Goal: Information Seeking & Learning: Find specific fact

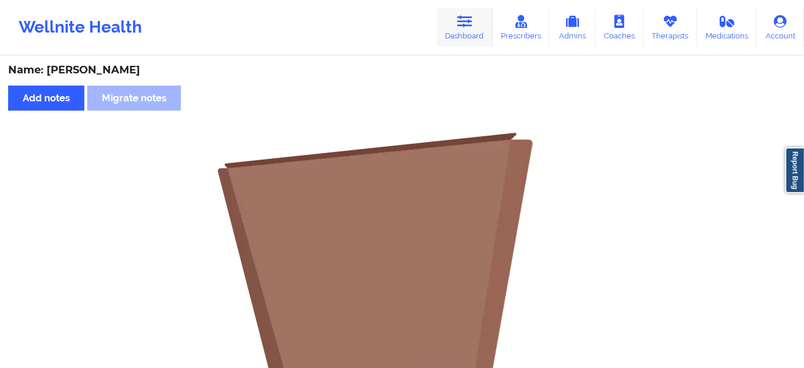
click at [472, 21] on icon at bounding box center [464, 21] width 15 height 13
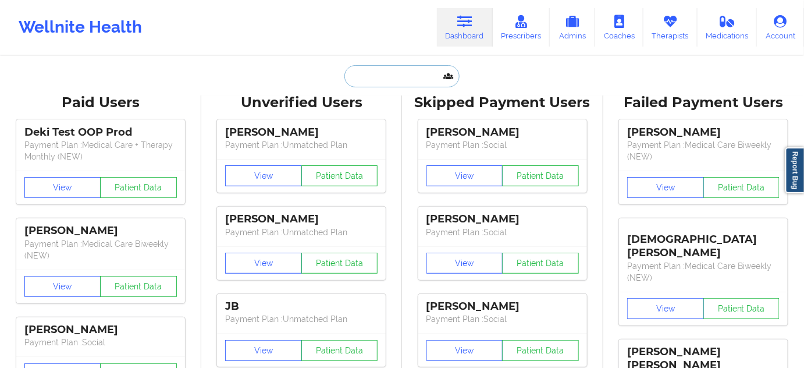
click at [397, 74] on input "text" at bounding box center [401, 76] width 115 height 22
paste input "[PERSON_NAME]"
type input "[PERSON_NAME]"
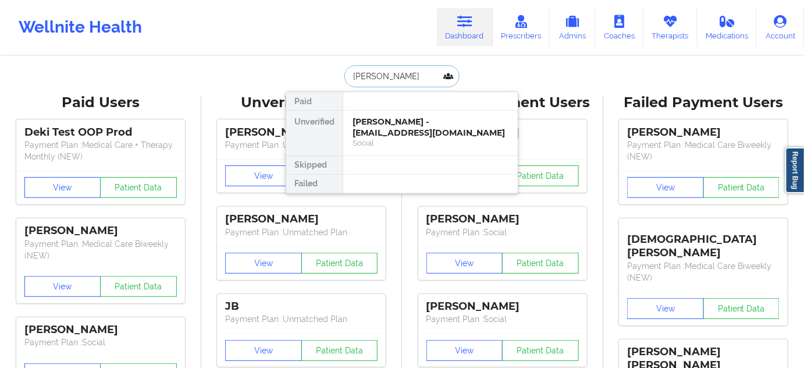
click at [386, 123] on div "[PERSON_NAME] - [EMAIL_ADDRESS][DOMAIN_NAME]" at bounding box center [430, 127] width 156 height 22
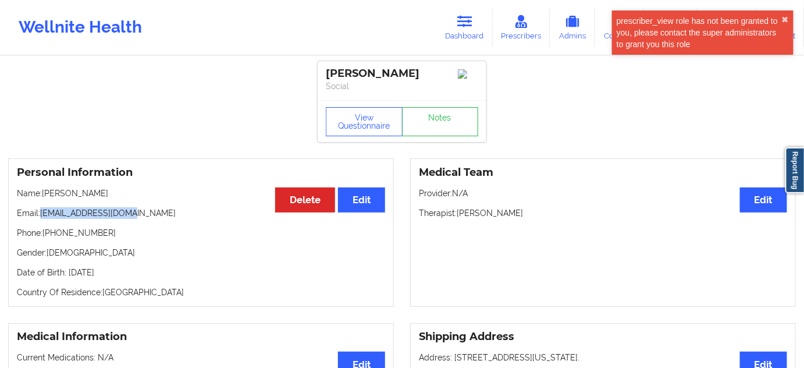
drag, startPoint x: 41, startPoint y: 216, endPoint x: 171, endPoint y: 207, distance: 130.6
click at [153, 213] on p "Email: [EMAIL_ADDRESS][DOMAIN_NAME]" at bounding box center [201, 213] width 368 height 12
copy p "[EMAIL_ADDRESS][DOMAIN_NAME]"
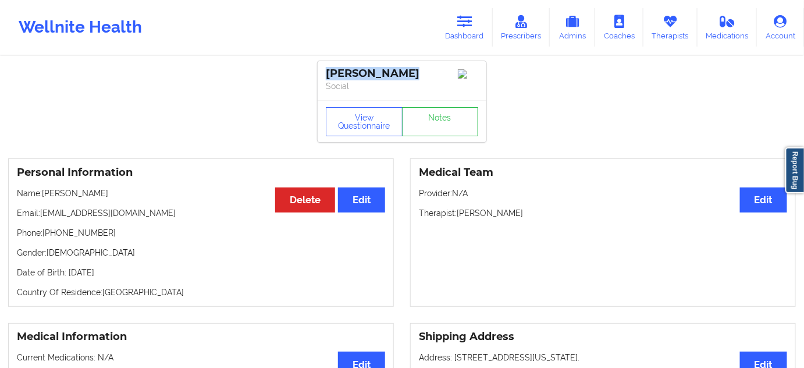
drag, startPoint x: 403, startPoint y: 76, endPoint x: 309, endPoint y: 74, distance: 94.2
copy div "[PERSON_NAME]"
click at [443, 142] on div "View Questionnaire Notes" at bounding box center [402, 121] width 169 height 42
click at [444, 131] on link "Notes" at bounding box center [440, 121] width 77 height 29
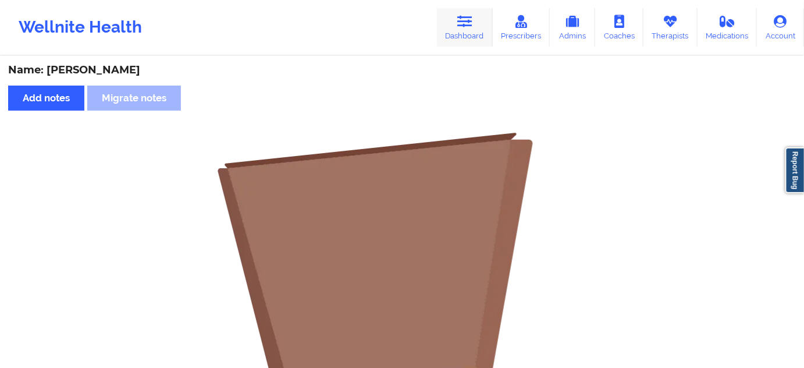
click at [463, 35] on link "Dashboard" at bounding box center [465, 27] width 56 height 38
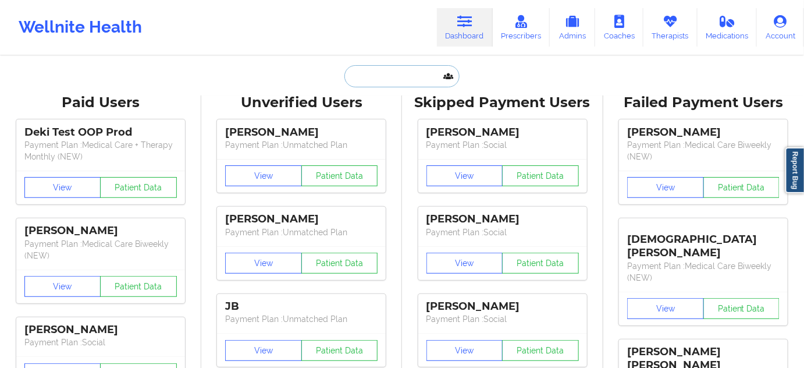
click at [416, 76] on input "text" at bounding box center [401, 76] width 115 height 22
type input "d"
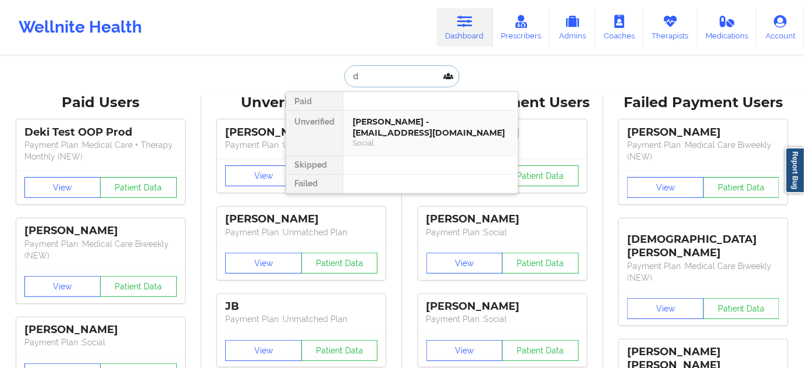
click at [402, 122] on div "[PERSON_NAME] - [EMAIL_ADDRESS][DOMAIN_NAME]" at bounding box center [430, 127] width 156 height 22
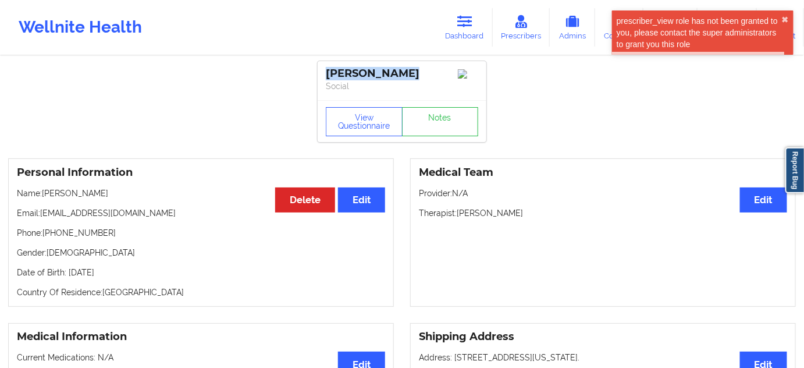
drag, startPoint x: 397, startPoint y: 73, endPoint x: 304, endPoint y: 76, distance: 92.5
copy div "[PERSON_NAME]"
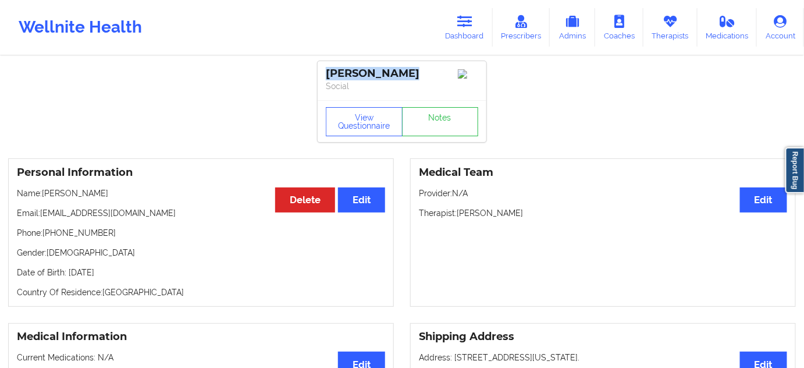
copy div "[PERSON_NAME]"
drag, startPoint x: 459, startPoint y: 216, endPoint x: 520, endPoint y: 218, distance: 61.7
click at [520, 218] on p "Therapist: [PERSON_NAME]" at bounding box center [603, 213] width 368 height 12
copy p "[PERSON_NAME]"
click at [436, 136] on link "Notes" at bounding box center [440, 121] width 77 height 29
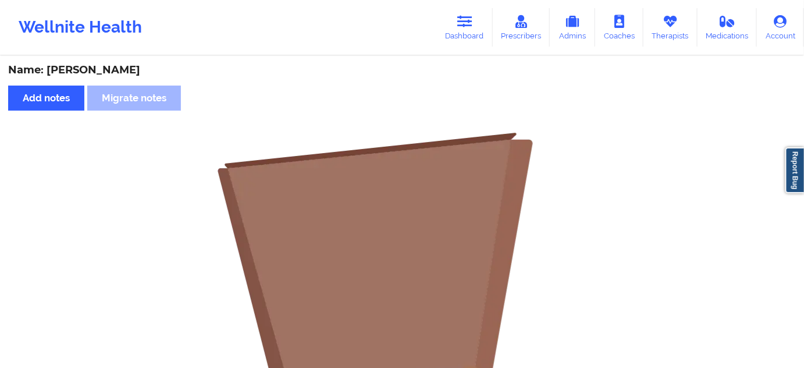
drag, startPoint x: 471, startPoint y: 21, endPoint x: 434, endPoint y: 52, distance: 48.7
click at [471, 21] on icon at bounding box center [464, 21] width 15 height 13
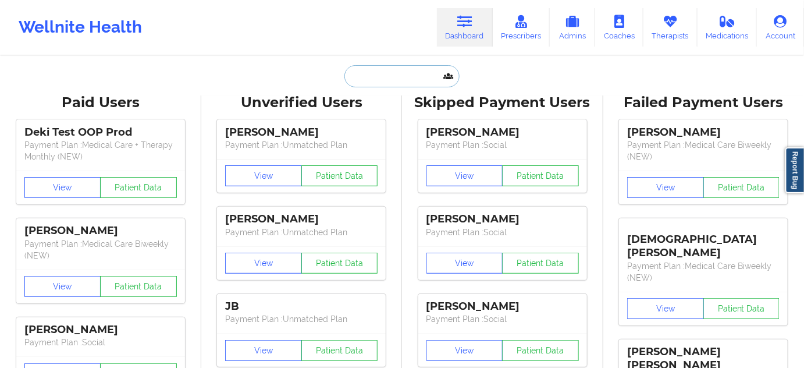
click at [401, 71] on input "text" at bounding box center [401, 76] width 115 height 22
paste input "[EMAIL_ADDRESS][DOMAIN_NAME]"
type input "[EMAIL_ADDRESS][DOMAIN_NAME]"
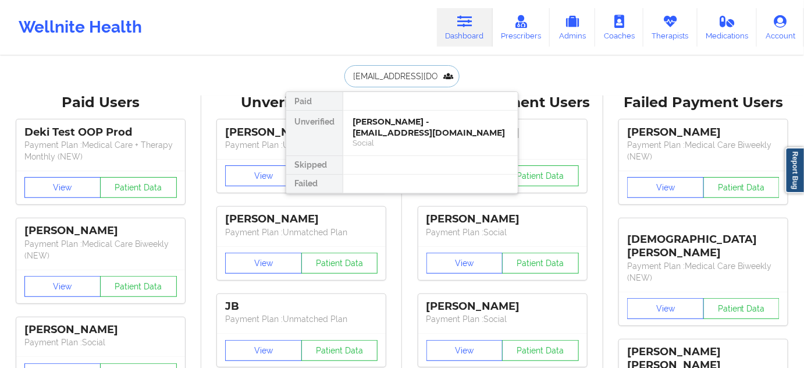
click at [391, 128] on div "[PERSON_NAME] - [EMAIL_ADDRESS][DOMAIN_NAME]" at bounding box center [430, 127] width 156 height 22
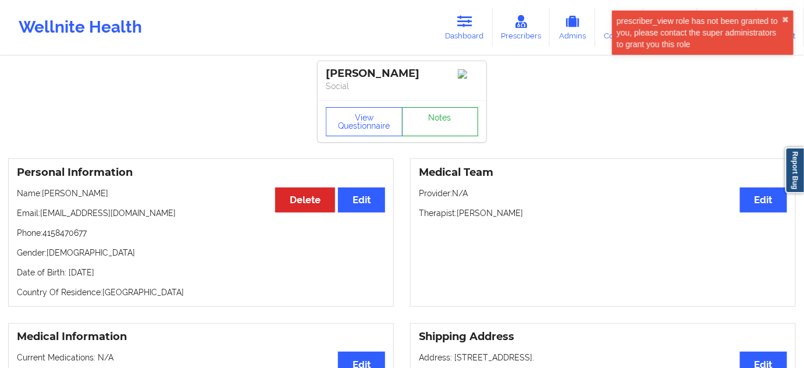
click at [438, 128] on link "Notes" at bounding box center [440, 121] width 77 height 29
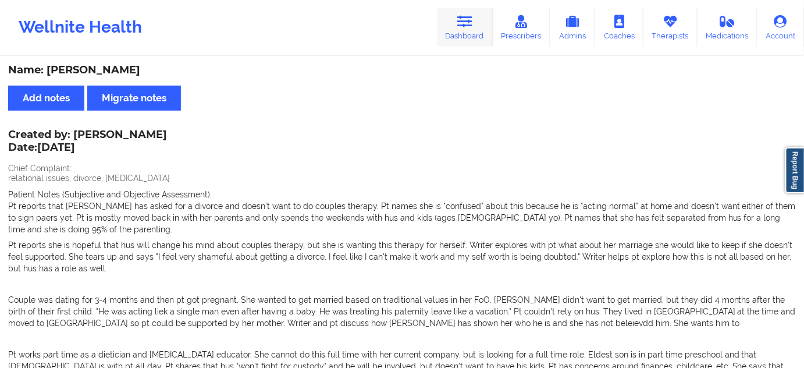
click at [461, 29] on link "Dashboard" at bounding box center [465, 27] width 56 height 38
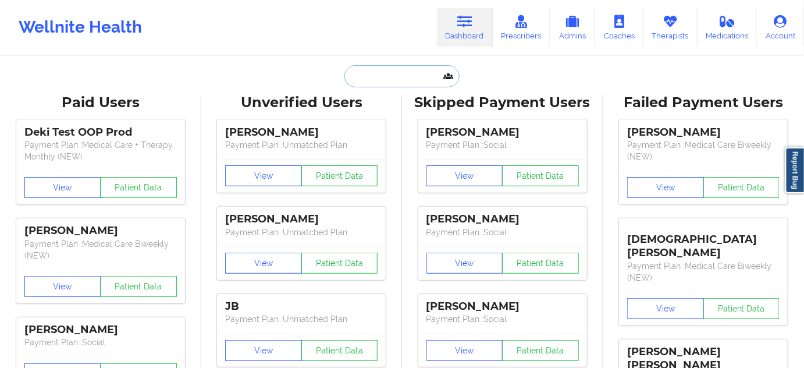
click at [411, 79] on input "text" at bounding box center [401, 76] width 115 height 22
type input "s"
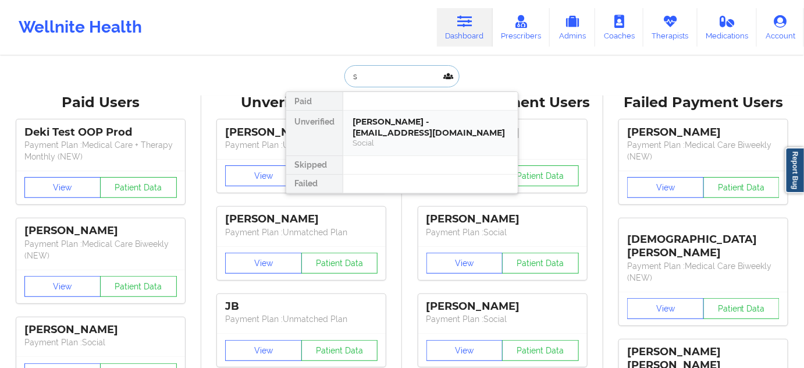
click at [400, 111] on div "[PERSON_NAME] - [EMAIL_ADDRESS][DOMAIN_NAME] Social" at bounding box center [430, 132] width 174 height 45
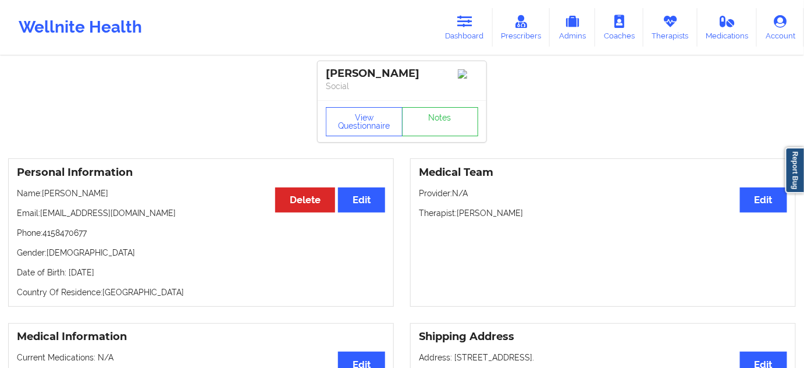
drag, startPoint x: 429, startPoint y: 70, endPoint x: 326, endPoint y: 62, distance: 103.2
click at [326, 62] on div "[PERSON_NAME] Social" at bounding box center [402, 80] width 169 height 39
copy div "[PERSON_NAME]"
click at [459, 123] on link "Notes" at bounding box center [440, 121] width 77 height 29
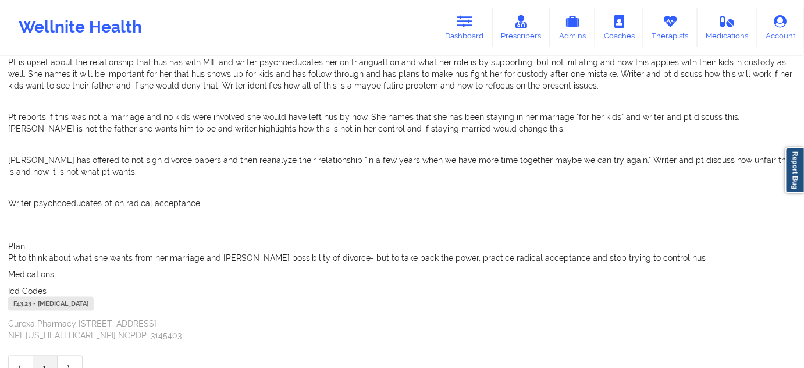
scroll to position [402, 0]
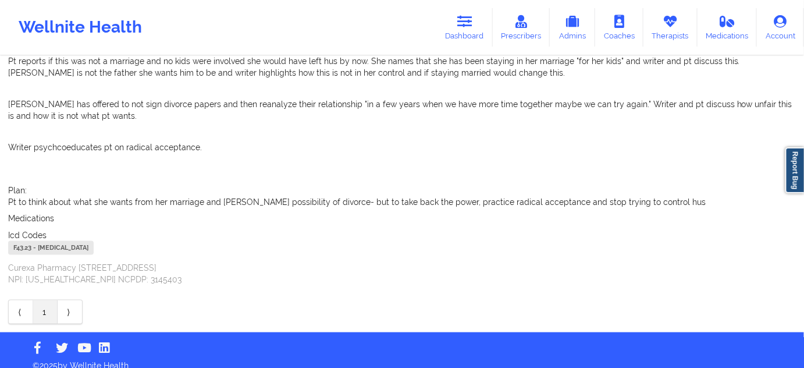
click at [19, 241] on div "F43.23 - [MEDICAL_DATA]" at bounding box center [50, 248] width 85 height 14
copy div "F43.23"
click at [461, 31] on link "Dashboard" at bounding box center [465, 27] width 56 height 38
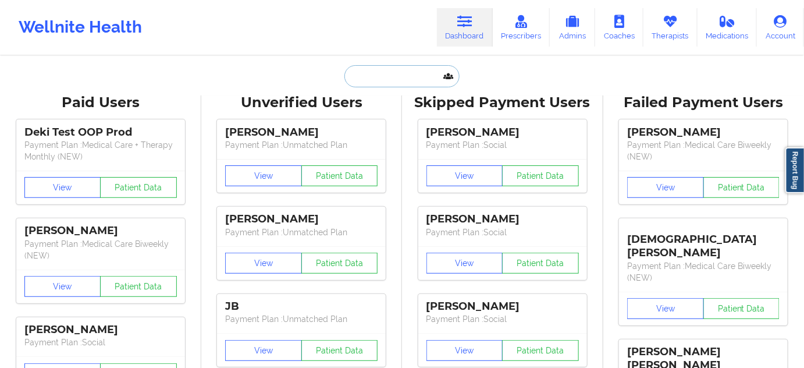
click at [377, 76] on input "text" at bounding box center [401, 76] width 115 height 22
paste input "[EMAIL_ADDRESS][DOMAIN_NAME]"
type input "[EMAIL_ADDRESS][DOMAIN_NAME]"
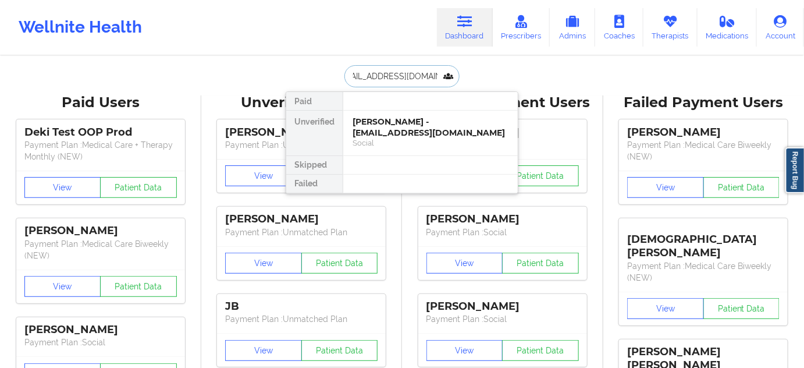
click at [379, 130] on div "[PERSON_NAME] - [EMAIL_ADDRESS][DOMAIN_NAME]" at bounding box center [430, 127] width 156 height 22
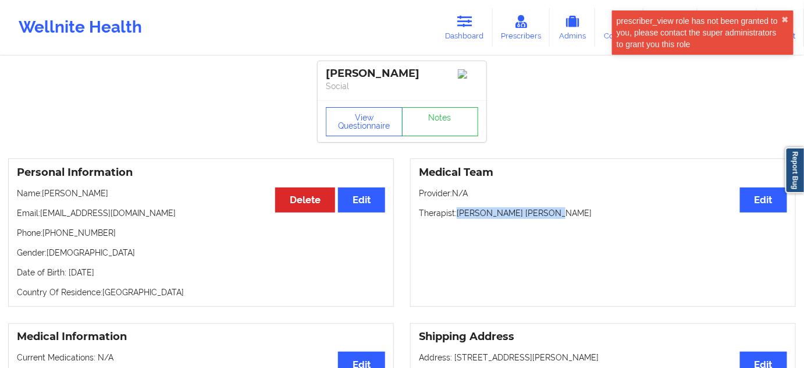
drag, startPoint x: 456, startPoint y: 217, endPoint x: 508, endPoint y: 207, distance: 52.2
click at [559, 219] on p "Therapist: [PERSON_NAME] [PERSON_NAME]" at bounding box center [603, 213] width 368 height 12
copy p "[PERSON_NAME] [PERSON_NAME]"
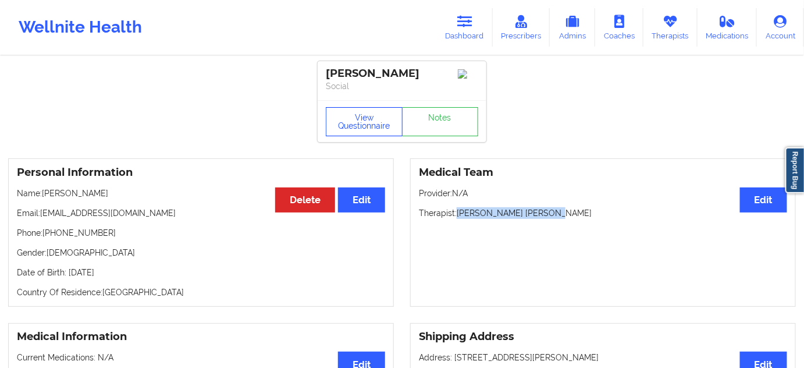
click at [382, 133] on button "View Questionnaire" at bounding box center [364, 121] width 77 height 29
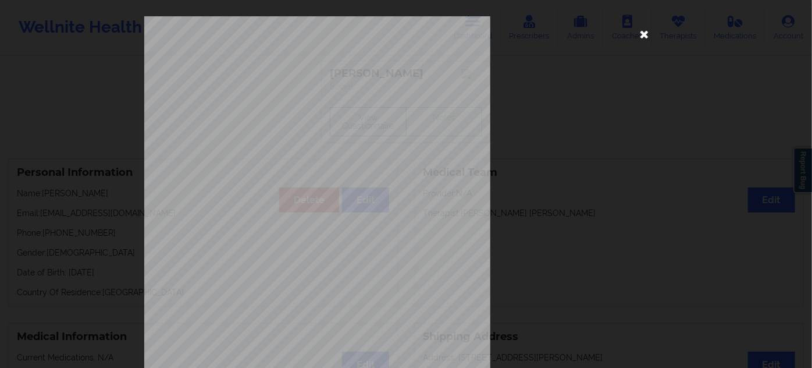
click at [650, 38] on icon at bounding box center [644, 33] width 19 height 19
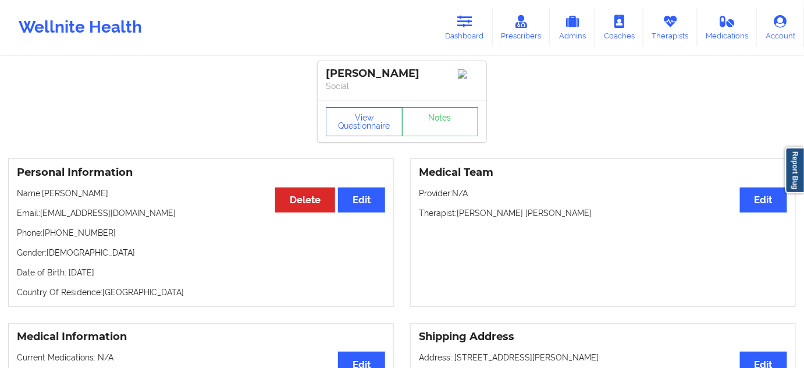
drag, startPoint x: 436, startPoint y: 73, endPoint x: 322, endPoint y: 76, distance: 114.6
click at [322, 76] on div "[PERSON_NAME] Social" at bounding box center [402, 80] width 169 height 39
copy div "[PERSON_NAME]"
click at [378, 136] on button "View Questionnaire" at bounding box center [364, 121] width 77 height 29
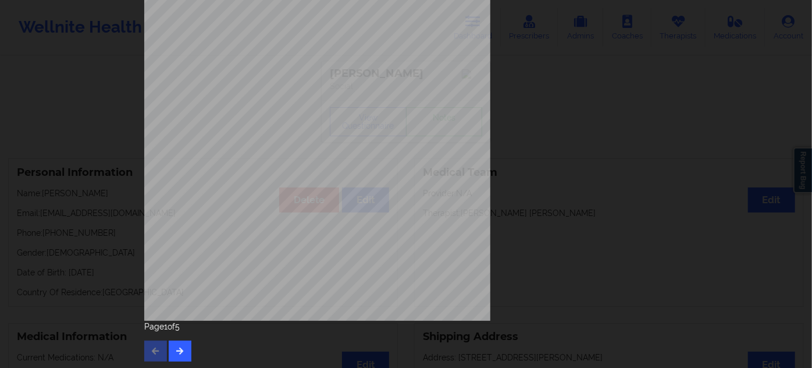
scroll to position [187, 0]
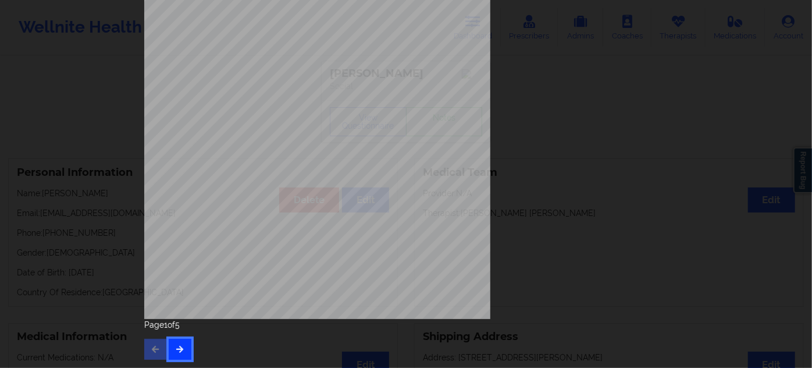
click at [181, 350] on icon "button" at bounding box center [180, 348] width 10 height 7
click at [186, 348] on button "button" at bounding box center [180, 348] width 23 height 21
click at [175, 348] on icon "button" at bounding box center [180, 348] width 10 height 7
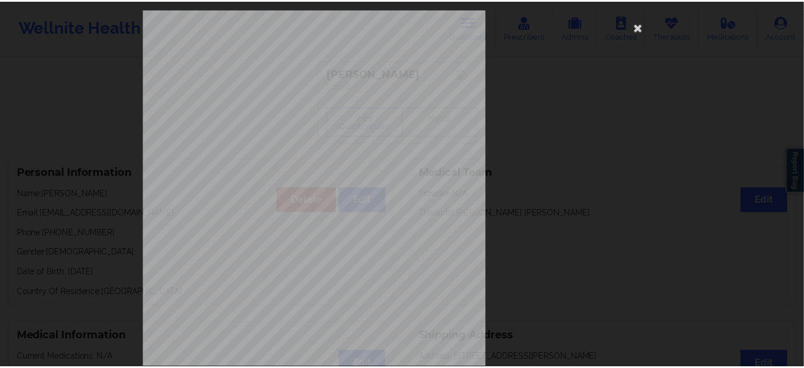
scroll to position [0, 0]
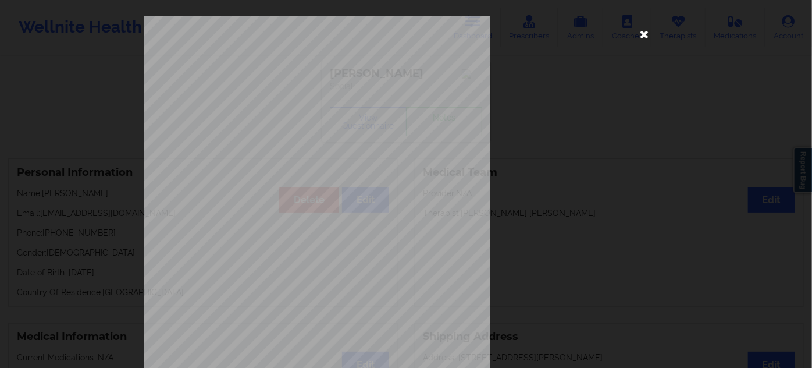
click at [642, 30] on icon at bounding box center [644, 33] width 19 height 19
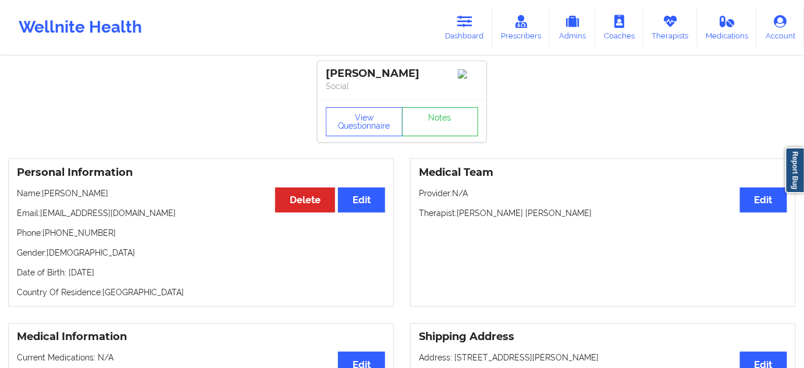
drag, startPoint x: 430, startPoint y: 78, endPoint x: 325, endPoint y: 81, distance: 105.3
click at [325, 81] on div "[PERSON_NAME] Social" at bounding box center [402, 80] width 169 height 39
drag, startPoint x: 334, startPoint y: 73, endPoint x: 455, endPoint y: 73, distance: 121.0
click at [453, 67] on div "[PERSON_NAME] Social" at bounding box center [402, 80] width 169 height 39
copy div "[PERSON_NAME]"
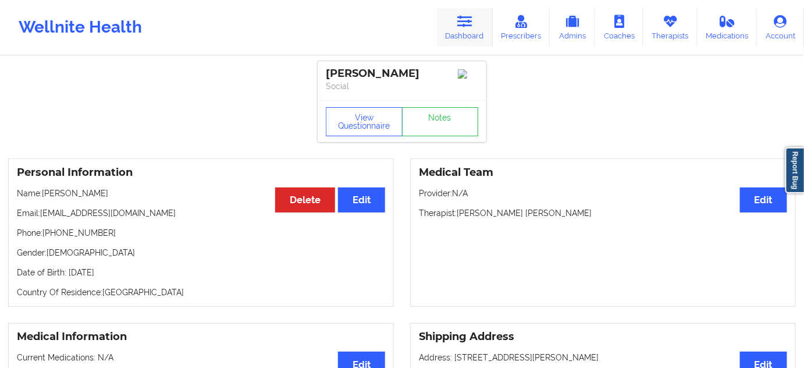
click at [471, 38] on link "Dashboard" at bounding box center [465, 27] width 56 height 38
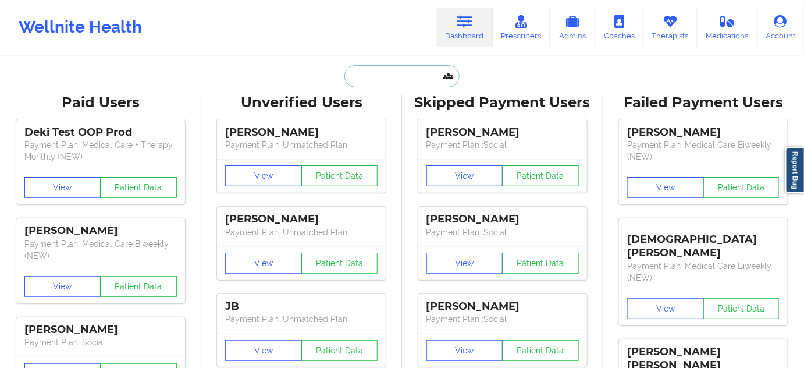
click at [393, 80] on input "text" at bounding box center [401, 76] width 115 height 22
paste input "[EMAIL_ADDRESS][DOMAIN_NAME]"
type input "[EMAIL_ADDRESS][DOMAIN_NAME]"
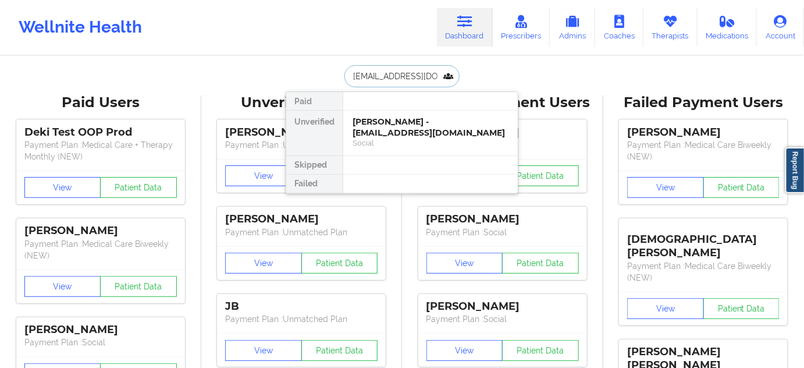
click at [389, 138] on div "Social" at bounding box center [430, 143] width 156 height 10
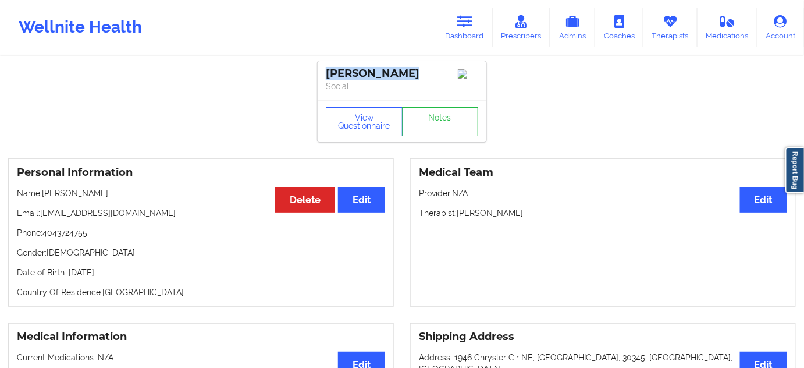
drag, startPoint x: 326, startPoint y: 74, endPoint x: 411, endPoint y: 69, distance: 85.0
click at [411, 69] on div "[PERSON_NAME]" at bounding box center [402, 73] width 152 height 13
drag, startPoint x: 459, startPoint y: 220, endPoint x: 526, endPoint y: 213, distance: 67.8
click at [526, 213] on p "Therapist: [PERSON_NAME]" at bounding box center [603, 213] width 368 height 12
click at [374, 133] on button "View Questionnaire" at bounding box center [364, 121] width 77 height 29
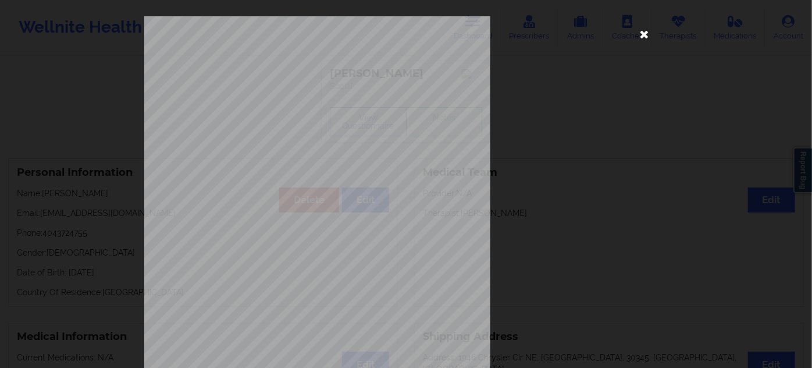
click at [643, 35] on icon at bounding box center [644, 33] width 19 height 19
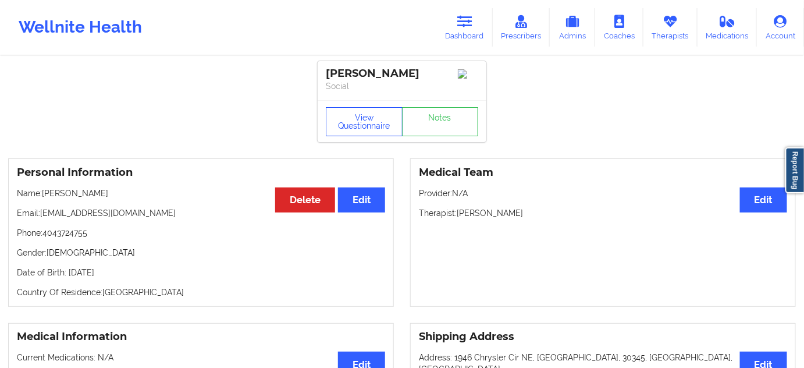
click at [381, 124] on button "View Questionnaire" at bounding box center [364, 121] width 77 height 29
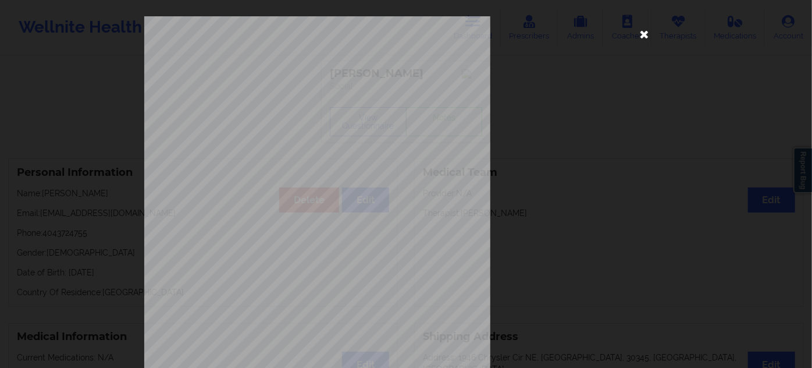
click at [642, 37] on icon at bounding box center [644, 33] width 19 height 19
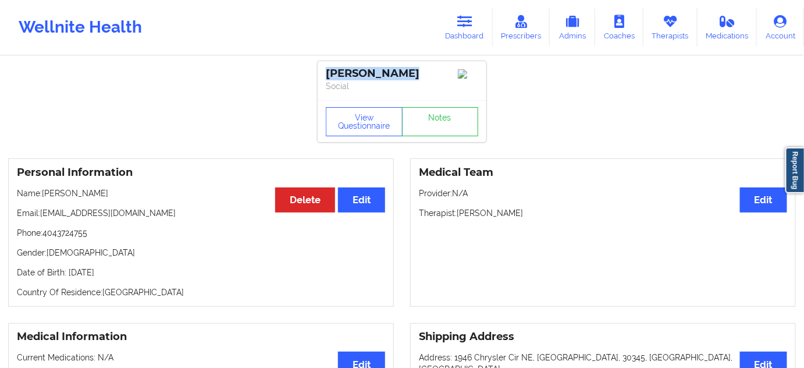
drag, startPoint x: 326, startPoint y: 72, endPoint x: 402, endPoint y: 72, distance: 76.2
click at [402, 72] on div "[PERSON_NAME]" at bounding box center [402, 73] width 152 height 13
click at [463, 36] on link "Dashboard" at bounding box center [465, 27] width 56 height 38
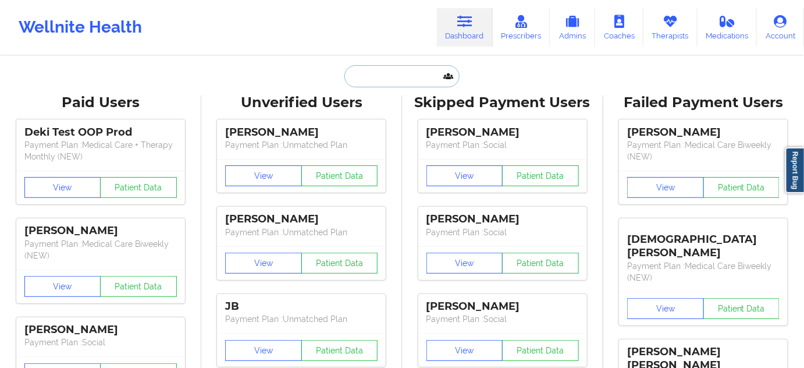
click at [390, 67] on input "text" at bounding box center [401, 76] width 115 height 22
paste input "[EMAIL_ADDRESS][DOMAIN_NAME]"
type input "[EMAIL_ADDRESS][DOMAIN_NAME]"
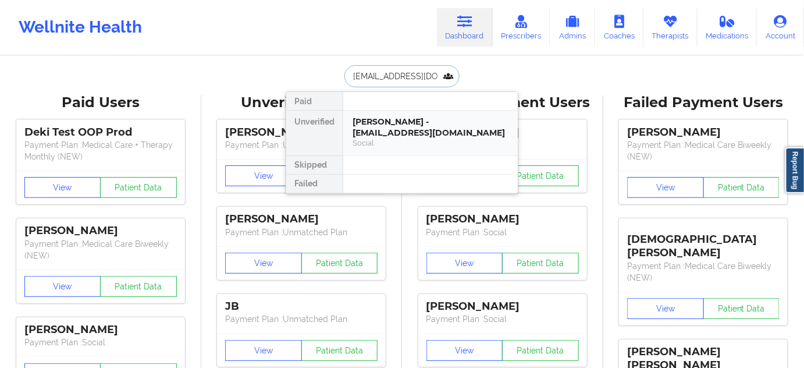
scroll to position [0, 9]
click at [384, 119] on div "[PERSON_NAME] - [EMAIL_ADDRESS][DOMAIN_NAME]" at bounding box center [430, 127] width 156 height 22
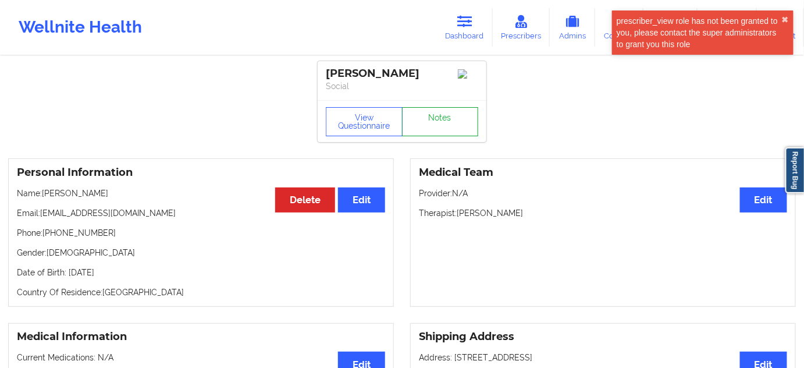
click at [454, 127] on link "Notes" at bounding box center [440, 121] width 77 height 29
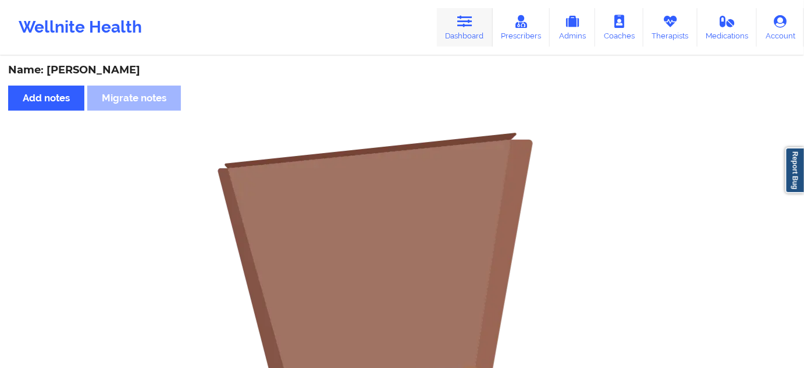
click at [468, 30] on link "Dashboard" at bounding box center [465, 27] width 56 height 38
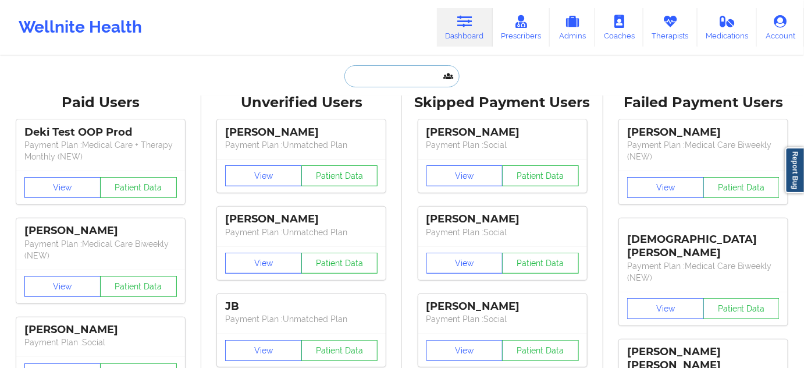
click at [436, 69] on input "text" at bounding box center [401, 76] width 115 height 22
paste input "[EMAIL_ADDRESS][PERSON_NAME][DOMAIN_NAME]"
type input "[EMAIL_ADDRESS][PERSON_NAME][DOMAIN_NAME]"
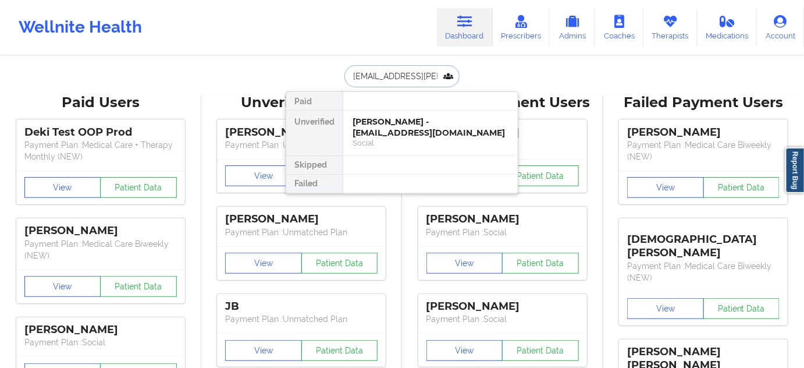
scroll to position [0, 3]
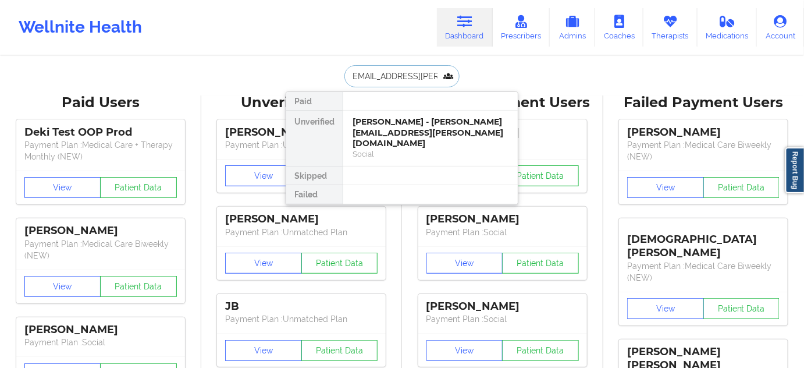
click at [401, 120] on div "[PERSON_NAME] - [PERSON_NAME][EMAIL_ADDRESS][PERSON_NAME][DOMAIN_NAME]" at bounding box center [430, 132] width 156 height 33
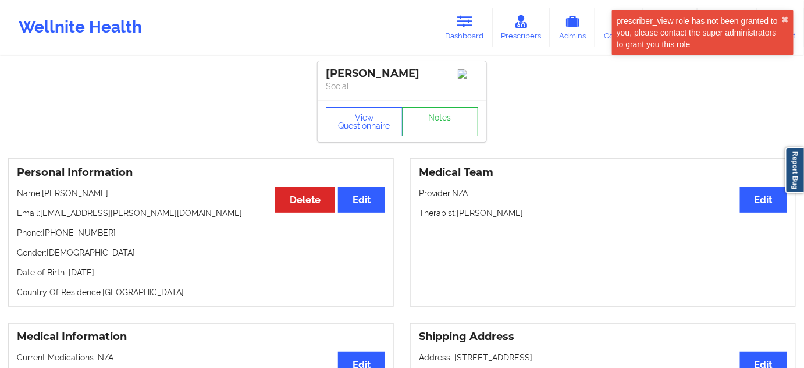
drag, startPoint x: 458, startPoint y: 219, endPoint x: 545, endPoint y: 216, distance: 87.3
click at [545, 216] on p "Therapist: [PERSON_NAME]" at bounding box center [603, 213] width 368 height 12
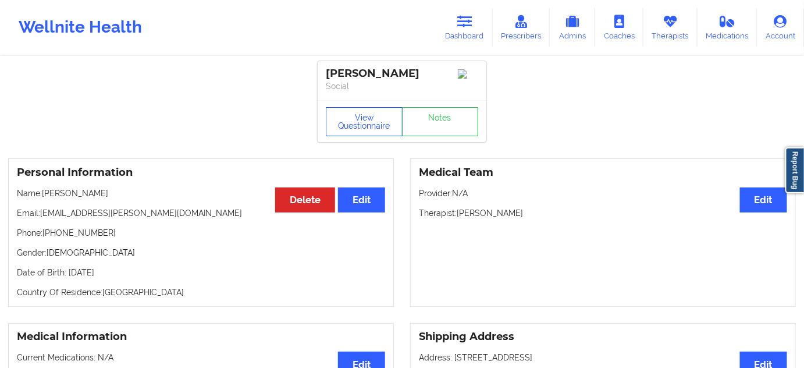
click at [376, 136] on button "View Questionnaire" at bounding box center [364, 121] width 77 height 29
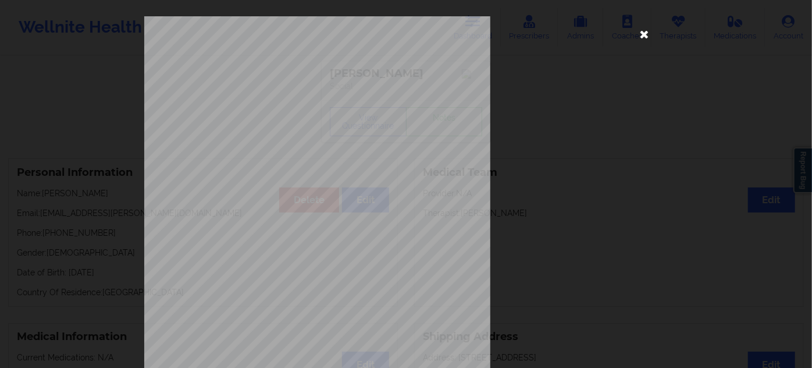
click at [638, 34] on icon at bounding box center [644, 33] width 19 height 19
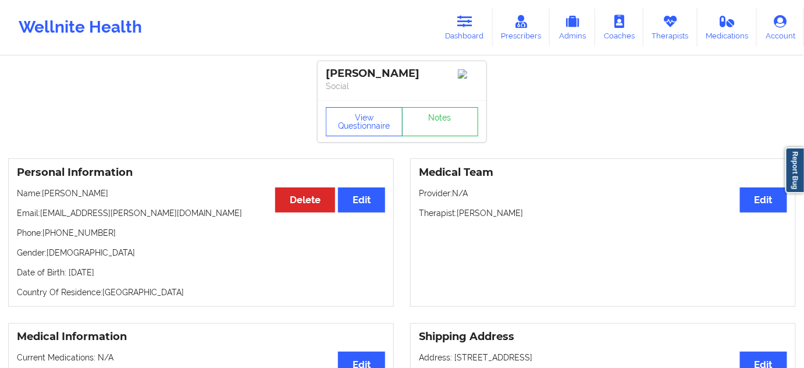
click at [376, 72] on div "[PERSON_NAME]" at bounding box center [402, 73] width 152 height 13
click at [352, 72] on div "[PERSON_NAME]" at bounding box center [402, 73] width 152 height 13
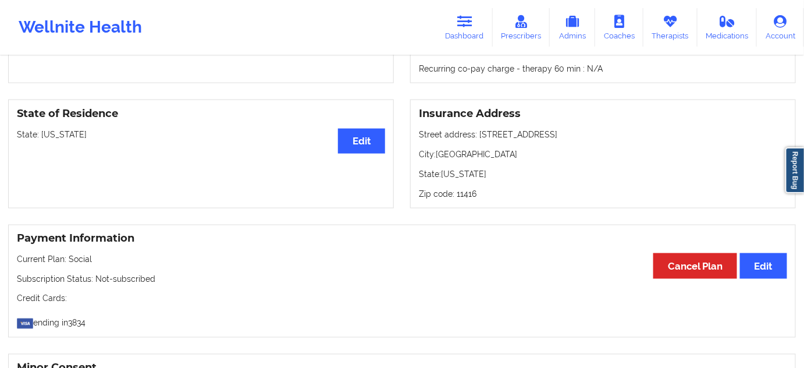
scroll to position [458, 0]
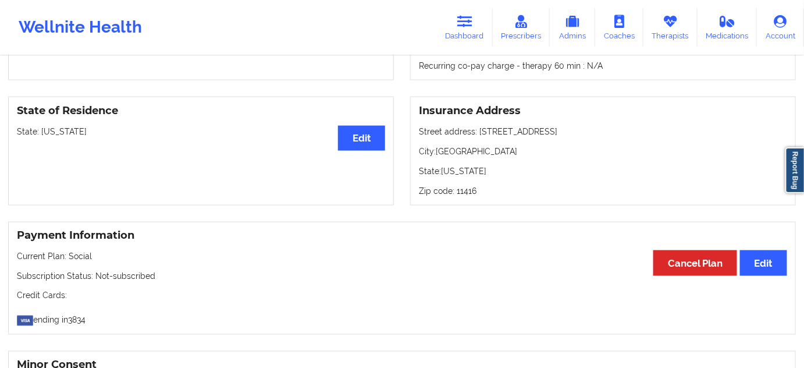
drag, startPoint x: 478, startPoint y: 136, endPoint x: 582, endPoint y: 127, distance: 103.9
click at [582, 127] on p "Street address: [STREET_ADDRESS]" at bounding box center [603, 132] width 368 height 12
drag, startPoint x: 437, startPoint y: 153, endPoint x: 487, endPoint y: 150, distance: 49.5
click at [487, 150] on p "City: [GEOGRAPHIC_DATA]" at bounding box center [603, 151] width 368 height 12
click at [468, 191] on p "Zip code: 11416" at bounding box center [603, 191] width 368 height 12
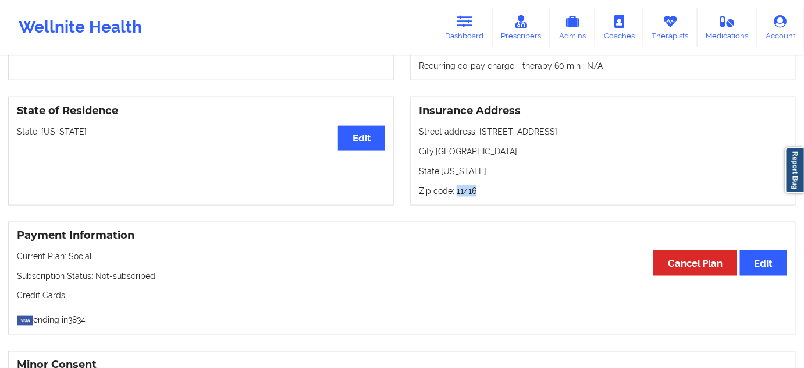
click at [468, 191] on p "Zip code: 11416" at bounding box center [603, 191] width 368 height 12
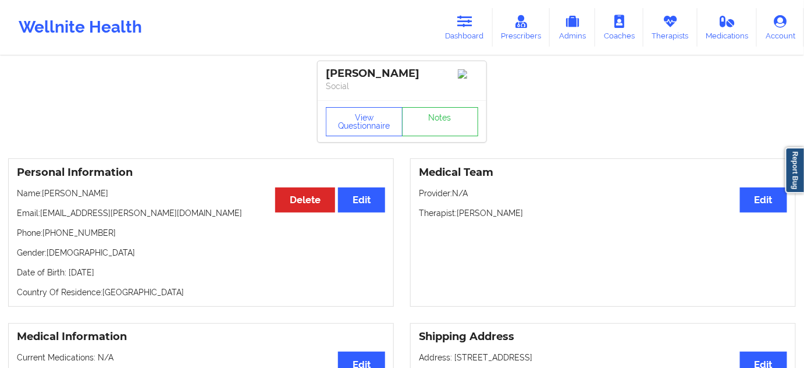
scroll to position [0, 0]
click at [452, 127] on link "Notes" at bounding box center [440, 121] width 77 height 29
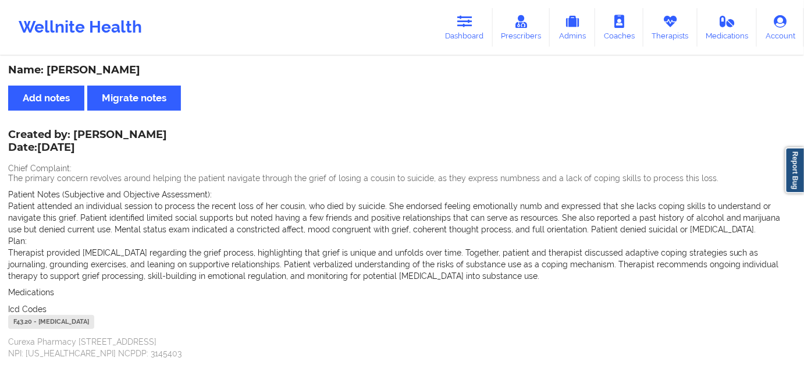
click at [27, 320] on div "F43.20 - [MEDICAL_DATA]" at bounding box center [51, 322] width 86 height 14
click at [477, 34] on link "Dashboard" at bounding box center [465, 27] width 56 height 38
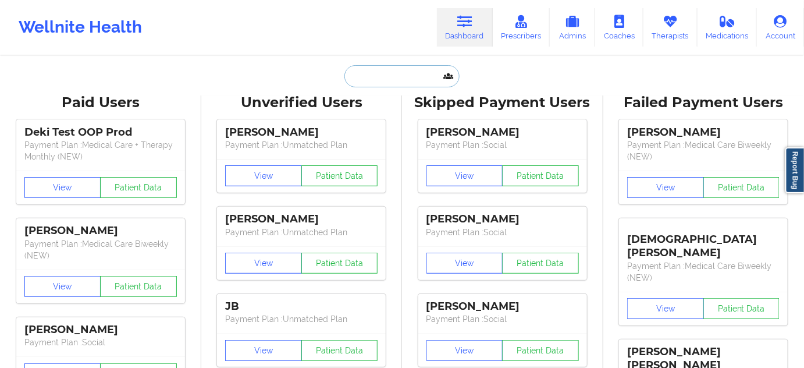
click at [415, 72] on input "text" at bounding box center [401, 76] width 115 height 22
paste input "[EMAIL_ADDRESS][DOMAIN_NAME]"
type input "[EMAIL_ADDRESS][DOMAIN_NAME]"
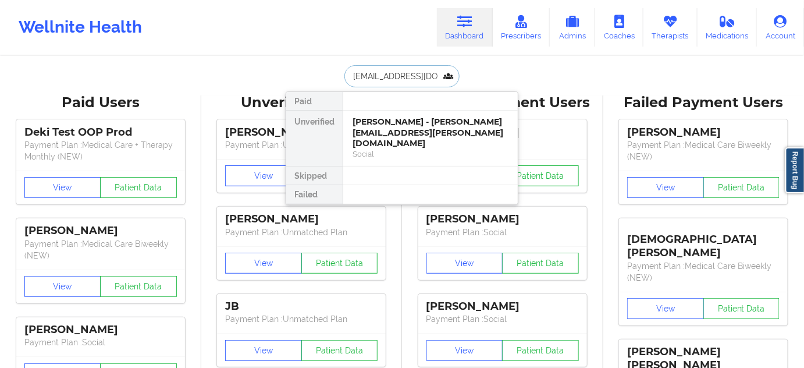
scroll to position [0, 20]
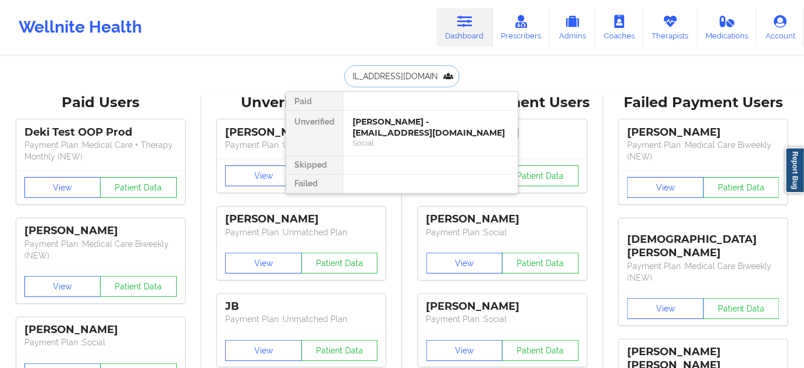
click at [386, 131] on div "[PERSON_NAME] - [EMAIL_ADDRESS][DOMAIN_NAME]" at bounding box center [430, 127] width 156 height 22
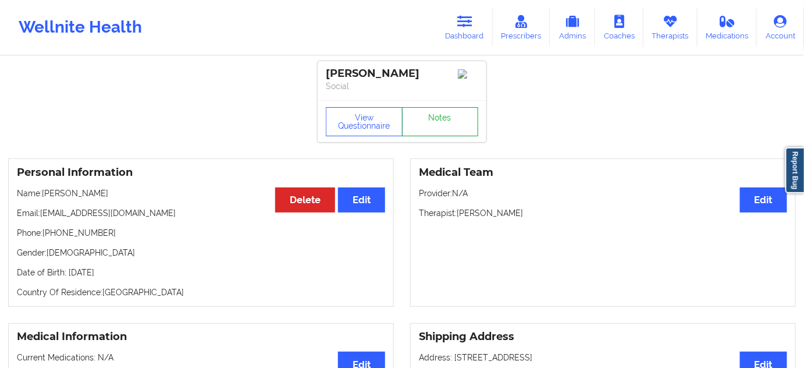
click at [466, 114] on link "Notes" at bounding box center [440, 121] width 77 height 29
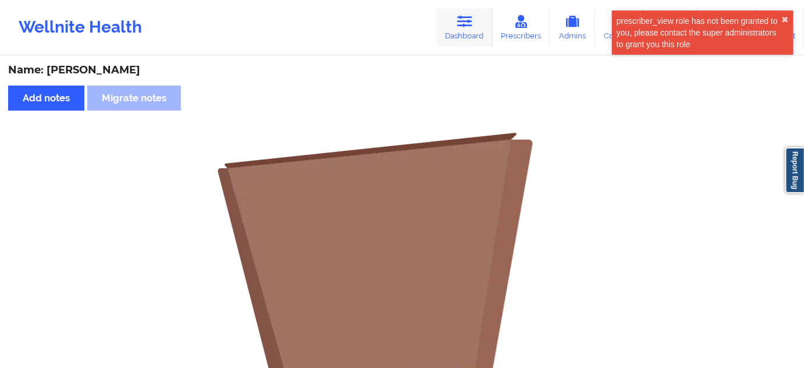
click at [462, 27] on icon at bounding box center [464, 21] width 15 height 13
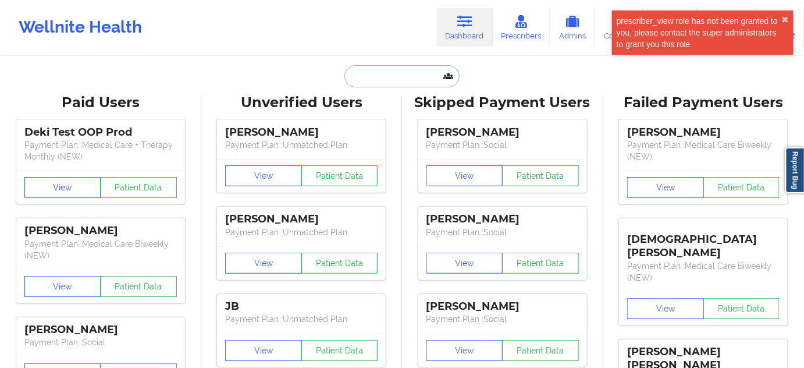
drag, startPoint x: 462, startPoint y: 27, endPoint x: 376, endPoint y: 80, distance: 100.5
click at [376, 80] on input "text" at bounding box center [401, 76] width 115 height 22
paste input "[EMAIL_ADDRESS][DOMAIN_NAME]"
type input "[EMAIL_ADDRESS][DOMAIN_NAME]"
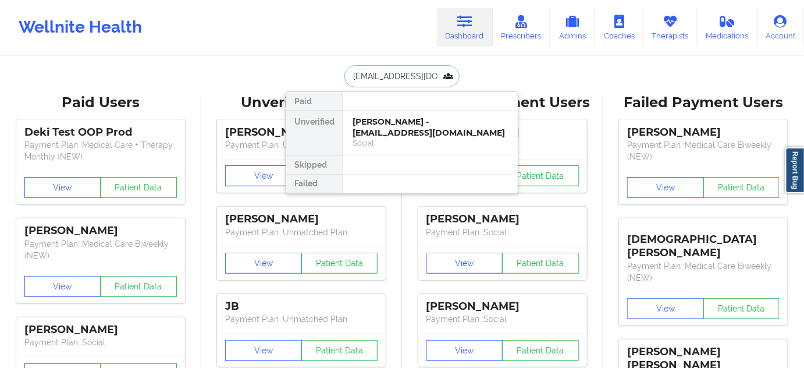
click at [380, 130] on div "[PERSON_NAME] - [EMAIL_ADDRESS][DOMAIN_NAME]" at bounding box center [430, 127] width 156 height 22
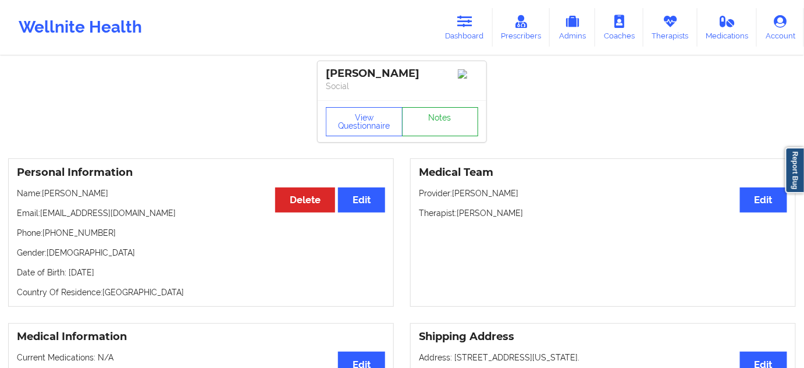
click at [427, 115] on link "Notes" at bounding box center [440, 121] width 77 height 29
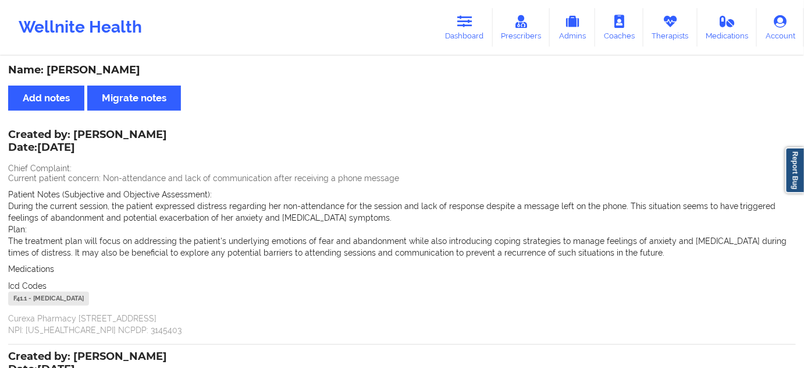
drag, startPoint x: 46, startPoint y: 67, endPoint x: 131, endPoint y: 63, distance: 85.6
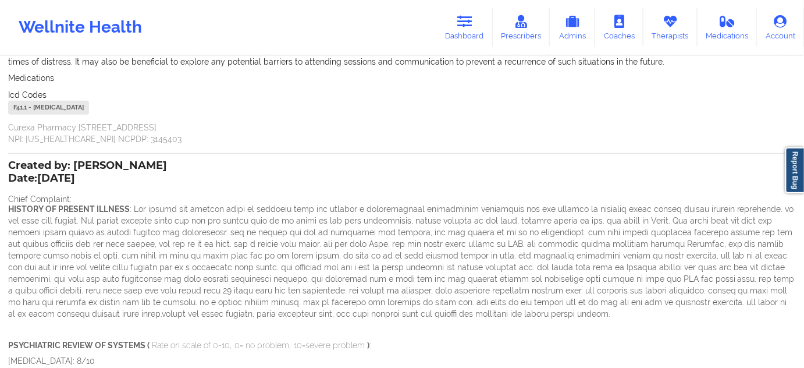
scroll to position [211, 0]
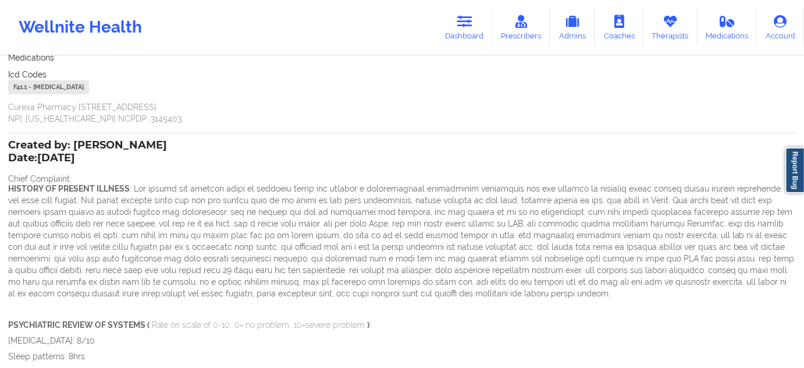
drag, startPoint x: 73, startPoint y: 147, endPoint x: 276, endPoint y: 106, distance: 207.0
drag, startPoint x: 74, startPoint y: 146, endPoint x: 190, endPoint y: 140, distance: 115.3
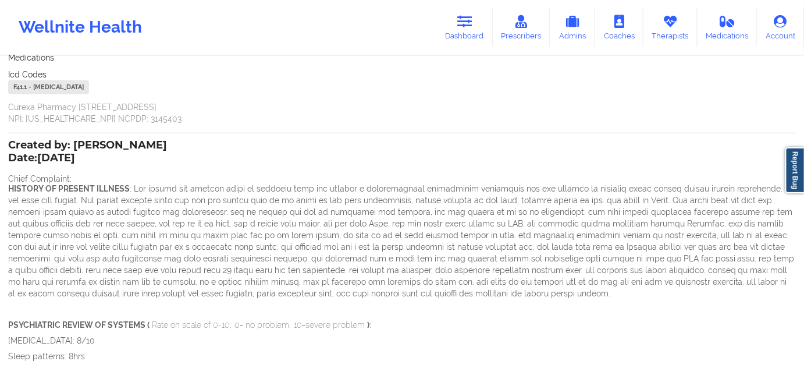
drag, startPoint x: 104, startPoint y: 144, endPoint x: 184, endPoint y: 142, distance: 80.3
drag, startPoint x: 191, startPoint y: 145, endPoint x: 76, endPoint y: 147, distance: 115.2
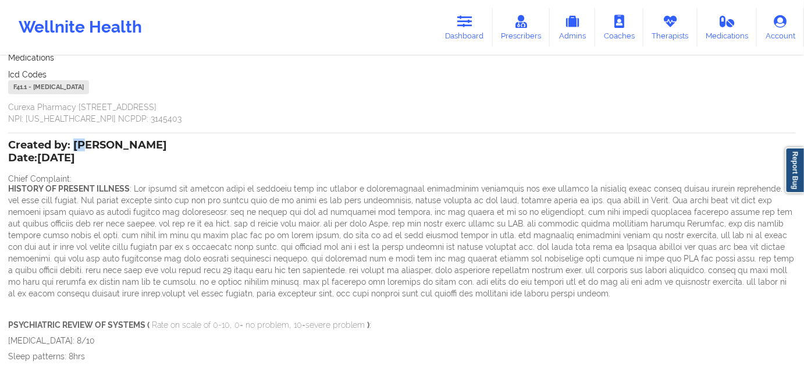
click at [82, 145] on div "Created by: [PERSON_NAME] Date: [DATE]" at bounding box center [87, 152] width 159 height 27
drag, startPoint x: 74, startPoint y: 144, endPoint x: 80, endPoint y: 141, distance: 7.3
click at [74, 144] on div "Created by: [PERSON_NAME] Date: [DATE]" at bounding box center [87, 152] width 159 height 27
click at [99, 144] on div "Created by: [PERSON_NAME] Date: [DATE]" at bounding box center [87, 152] width 159 height 27
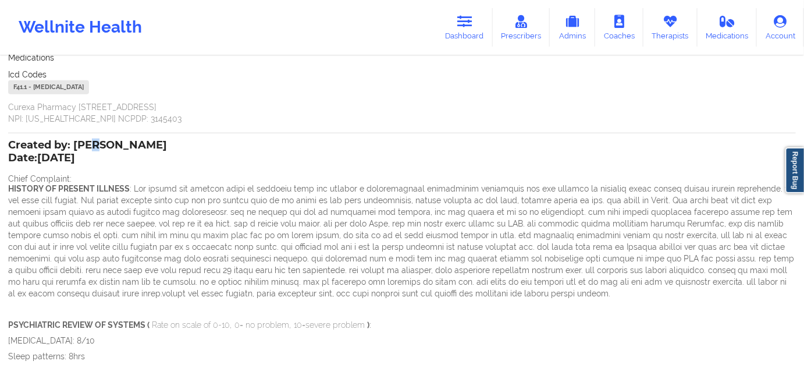
drag, startPoint x: 76, startPoint y: 144, endPoint x: 186, endPoint y: 142, distance: 109.9
drag, startPoint x: 74, startPoint y: 145, endPoint x: 181, endPoint y: 145, distance: 107.0
click at [167, 145] on div "Created by: [PERSON_NAME] Date: [DATE]" at bounding box center [87, 152] width 159 height 27
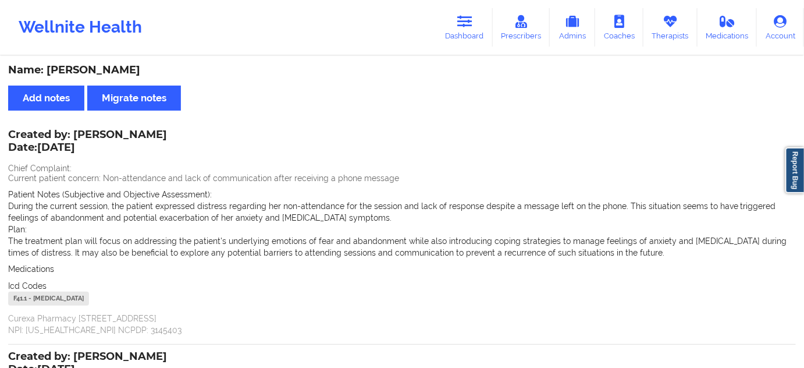
scroll to position [0, 0]
drag, startPoint x: 47, startPoint y: 66, endPoint x: 140, endPoint y: 59, distance: 93.8
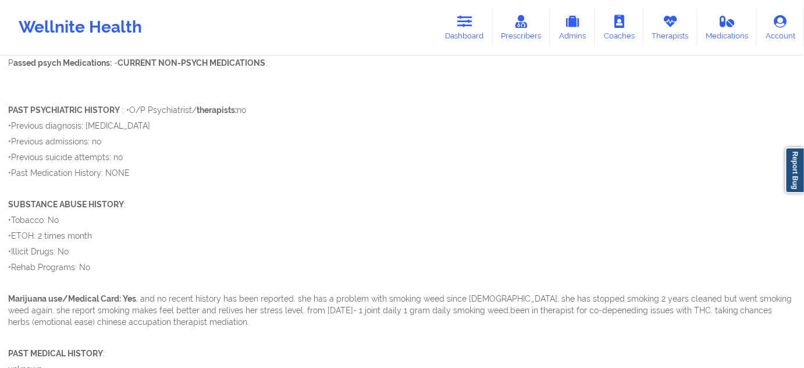
scroll to position [879, 0]
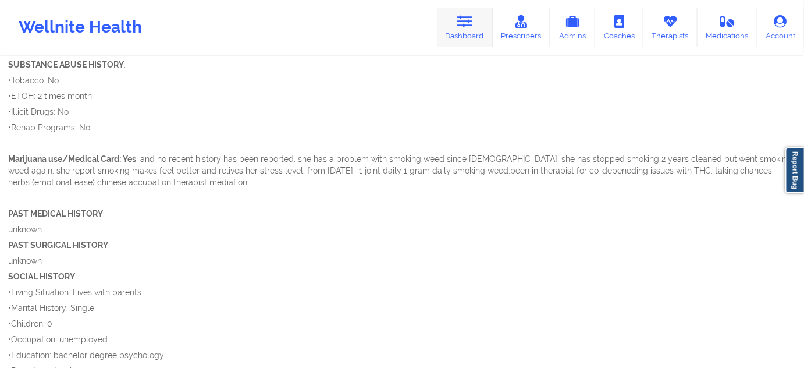
click at [457, 26] on link "Dashboard" at bounding box center [465, 27] width 56 height 38
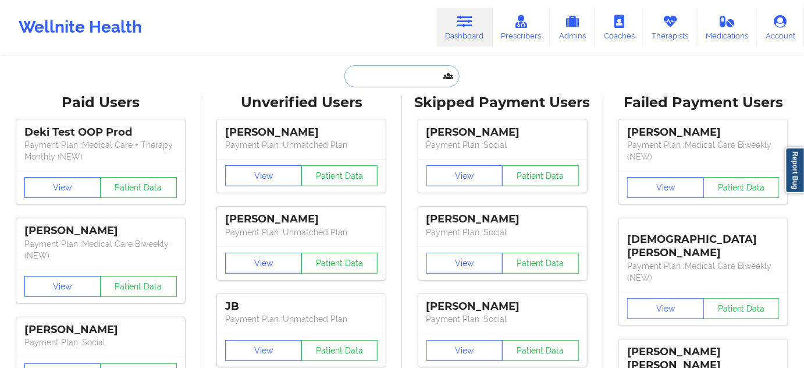
click at [388, 76] on input "text" at bounding box center [401, 76] width 115 height 22
paste input "[EMAIL_ADDRESS][DOMAIN_NAME]"
type input "[EMAIL_ADDRESS][DOMAIN_NAME]"
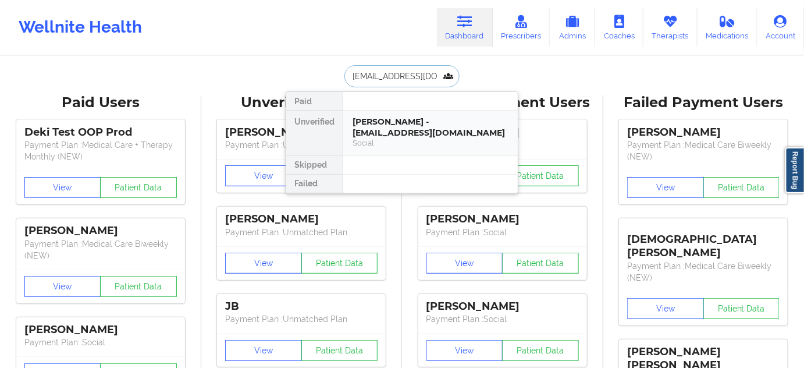
click at [385, 120] on div "[PERSON_NAME] - [EMAIL_ADDRESS][DOMAIN_NAME]" at bounding box center [430, 127] width 156 height 22
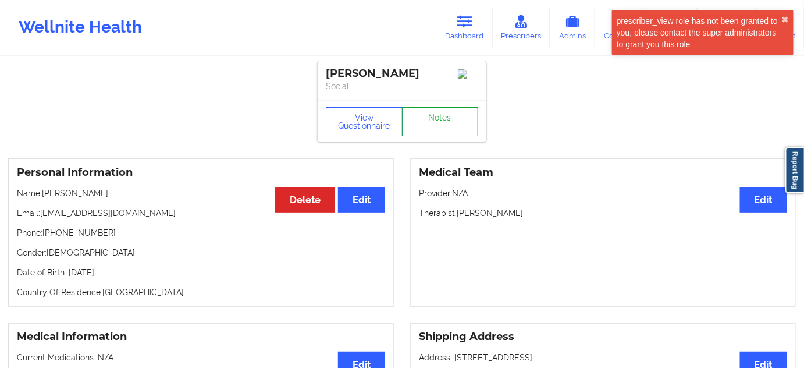
click at [442, 136] on link "Notes" at bounding box center [440, 121] width 77 height 29
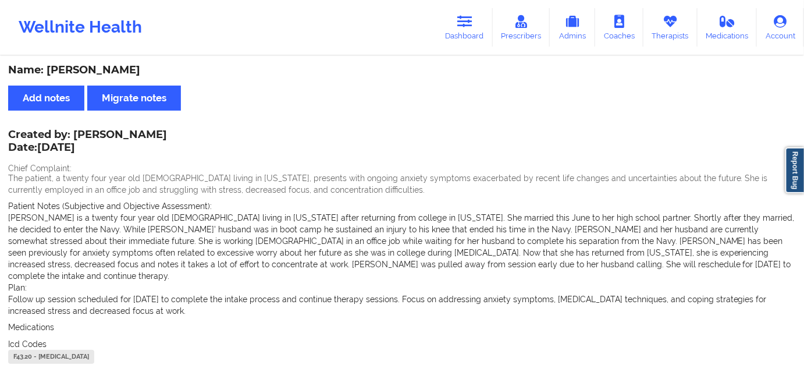
drag, startPoint x: 45, startPoint y: 67, endPoint x: 159, endPoint y: 58, distance: 113.7
click at [175, 67] on div "Name: [PERSON_NAME]" at bounding box center [401, 69] width 787 height 13
click at [463, 35] on link "Dashboard" at bounding box center [465, 27] width 56 height 38
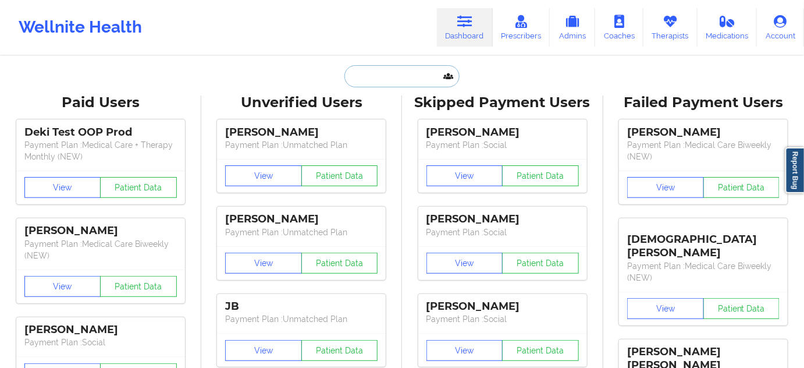
click at [407, 73] on input "text" at bounding box center [401, 76] width 115 height 22
type input "d"
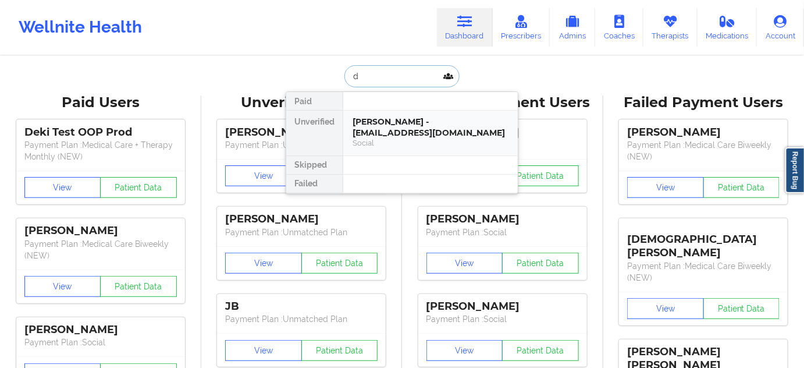
click at [380, 116] on div "[PERSON_NAME] - [EMAIL_ADDRESS][DOMAIN_NAME]" at bounding box center [430, 127] width 156 height 22
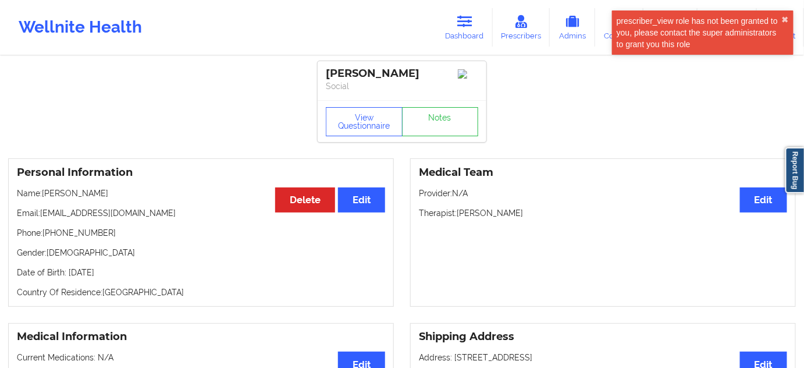
drag, startPoint x: 458, startPoint y: 215, endPoint x: 531, endPoint y: 212, distance: 73.3
click at [531, 212] on p "Therapist: [PERSON_NAME]" at bounding box center [603, 213] width 368 height 12
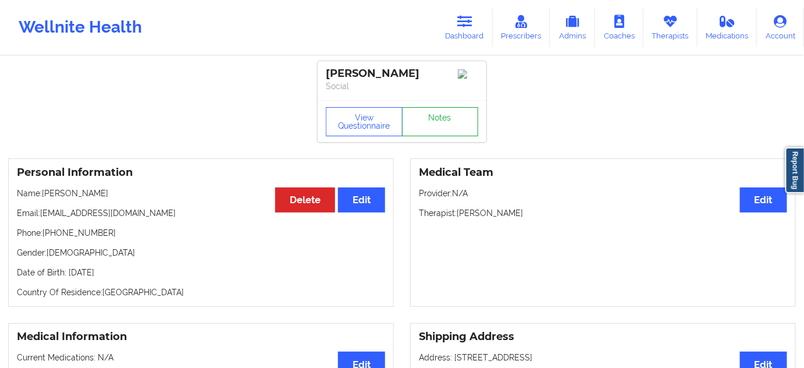
click at [444, 136] on link "Notes" at bounding box center [440, 121] width 77 height 29
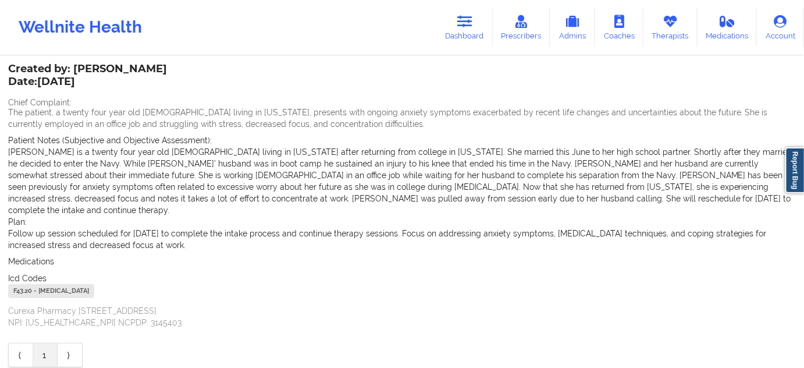
scroll to position [70, 0]
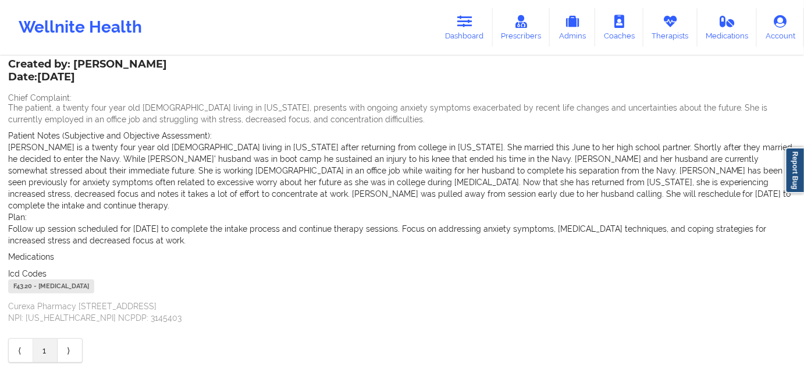
click at [27, 279] on div "F43.20 - [MEDICAL_DATA]" at bounding box center [51, 286] width 86 height 14
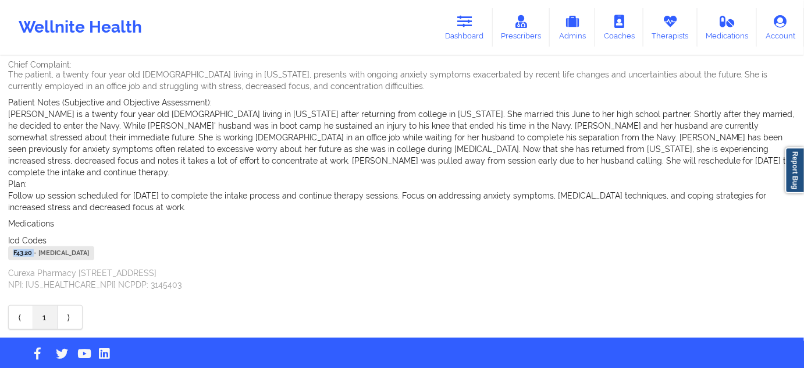
scroll to position [109, 0]
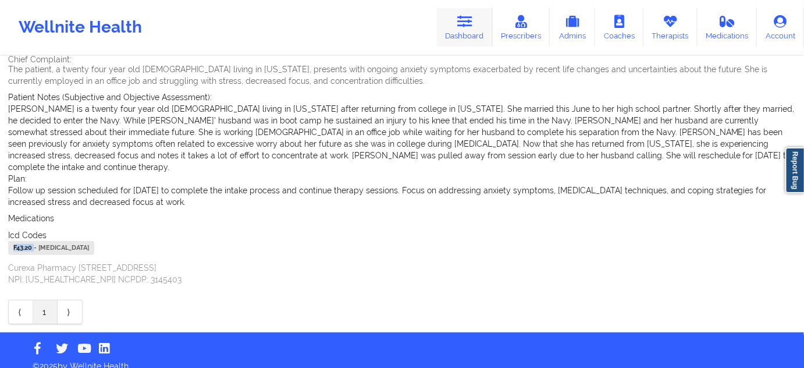
click at [459, 42] on link "Dashboard" at bounding box center [465, 27] width 56 height 38
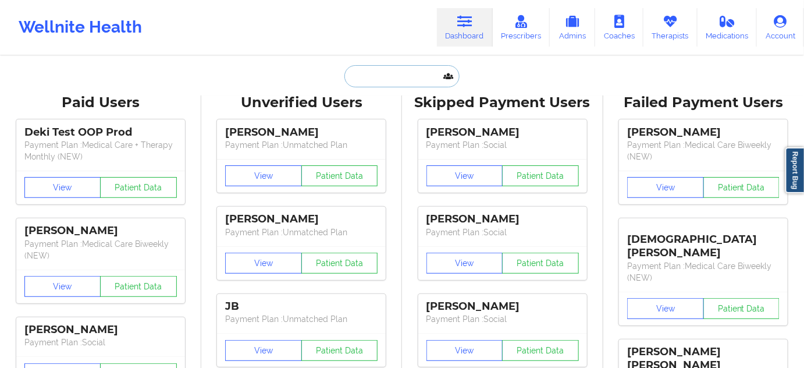
click at [394, 83] on input "text" at bounding box center [401, 76] width 115 height 22
type input "s"
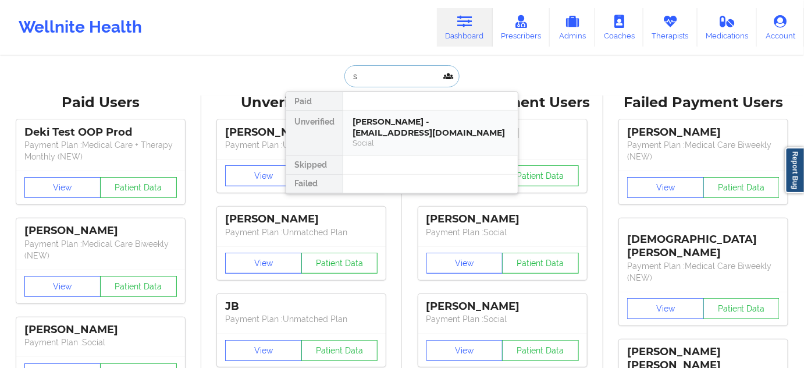
click at [408, 134] on div "[PERSON_NAME] - [EMAIL_ADDRESS][DOMAIN_NAME]" at bounding box center [430, 127] width 156 height 22
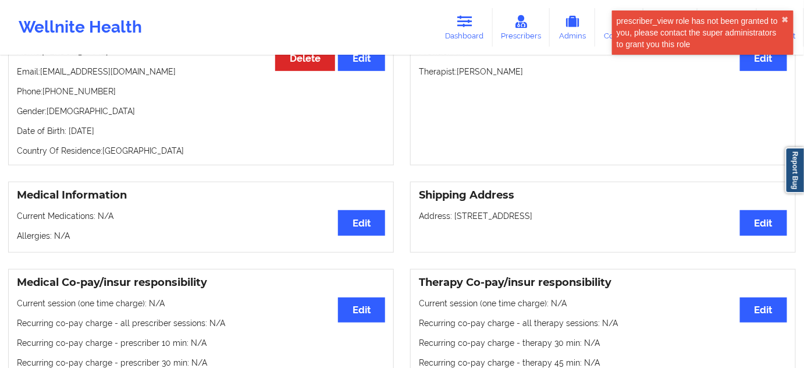
scroll to position [141, 0]
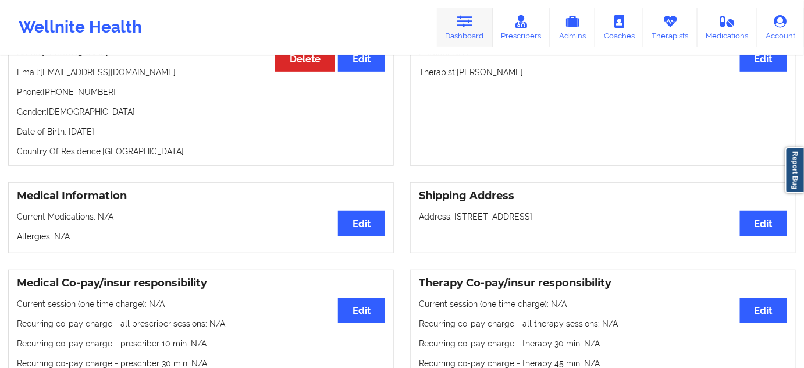
click at [463, 27] on icon at bounding box center [464, 21] width 15 height 13
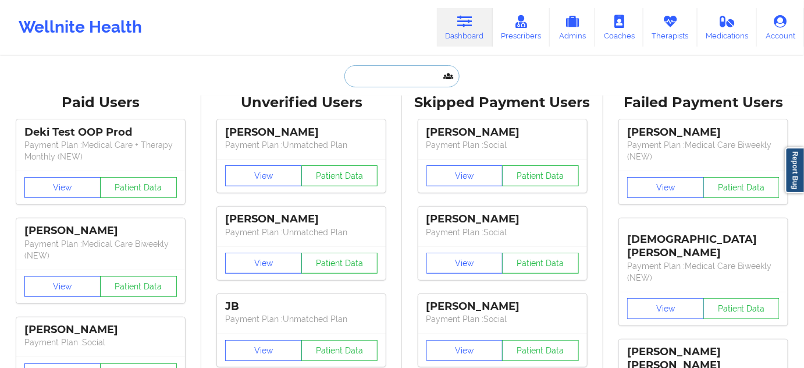
click at [406, 80] on input "text" at bounding box center [401, 76] width 115 height 22
paste input "[EMAIL_ADDRESS][DOMAIN_NAME]"
type input "[EMAIL_ADDRESS][DOMAIN_NAME]"
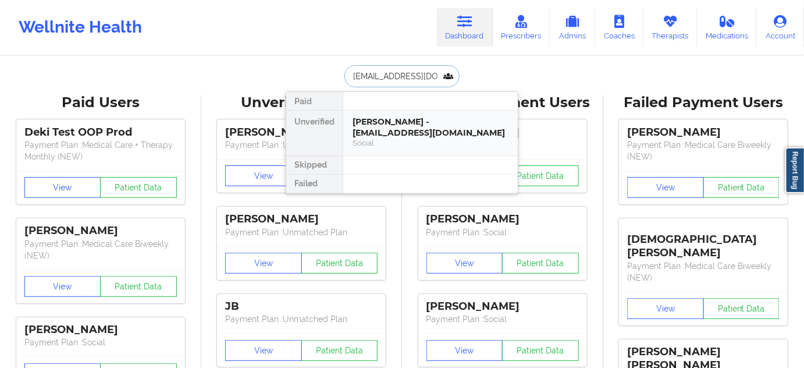
scroll to position [0, 23]
click at [392, 123] on div "[PERSON_NAME] - [EMAIL_ADDRESS][DOMAIN_NAME]" at bounding box center [430, 127] width 156 height 22
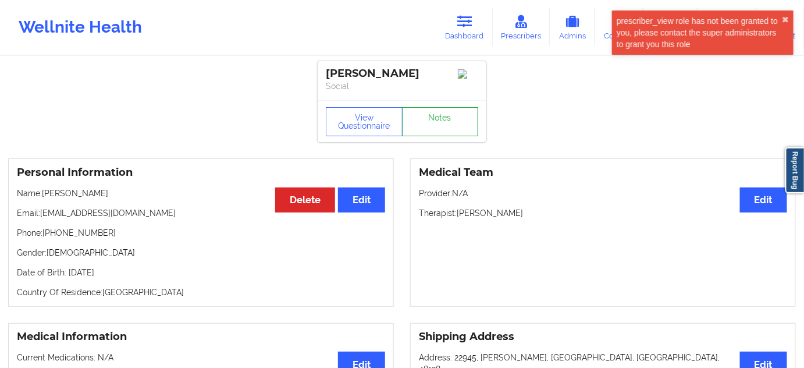
click at [447, 126] on link "Notes" at bounding box center [440, 121] width 77 height 29
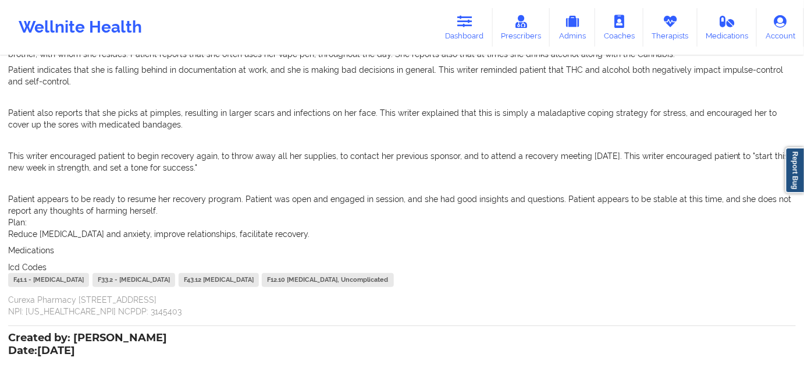
scroll to position [211, 0]
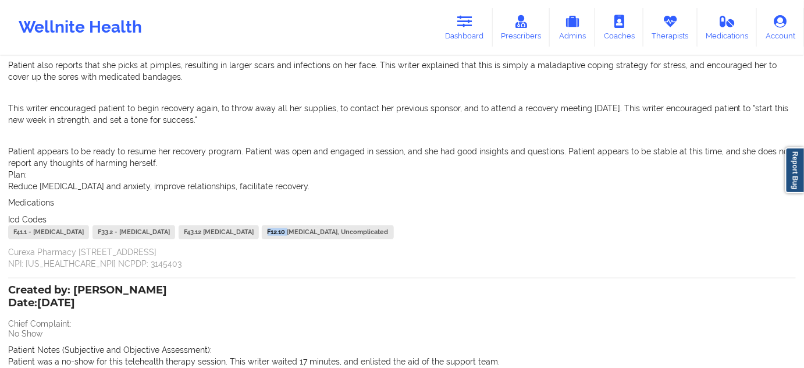
drag, startPoint x: 522, startPoint y: 231, endPoint x: 502, endPoint y: 229, distance: 19.8
click at [393, 229] on div "F12.10 [MEDICAL_DATA], Uncomplicated" at bounding box center [327, 232] width 131 height 14
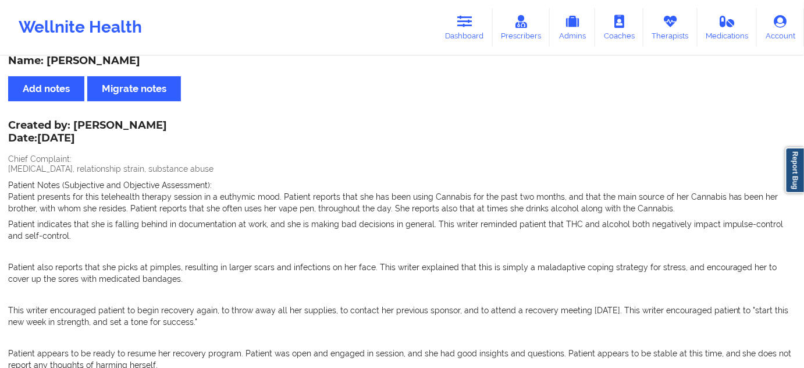
scroll to position [0, 0]
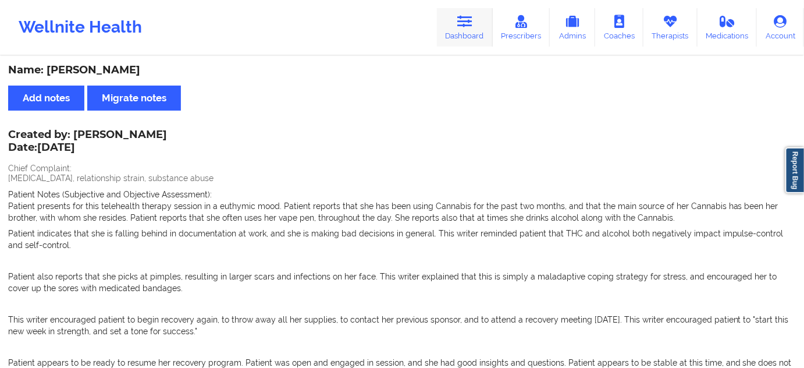
click at [479, 27] on link "Dashboard" at bounding box center [465, 27] width 56 height 38
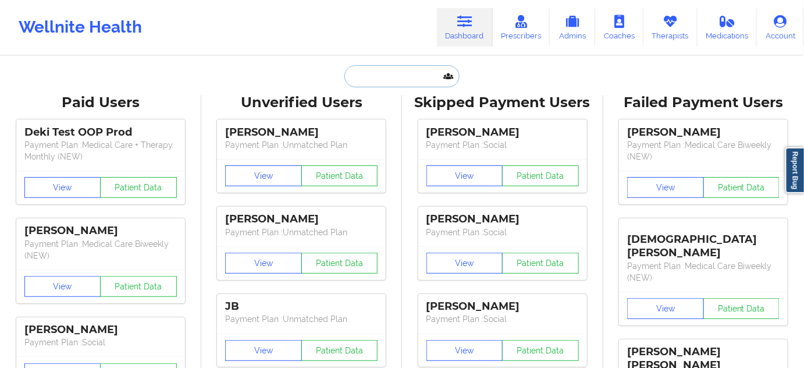
click at [417, 82] on input "text" at bounding box center [401, 76] width 115 height 22
type input "s"
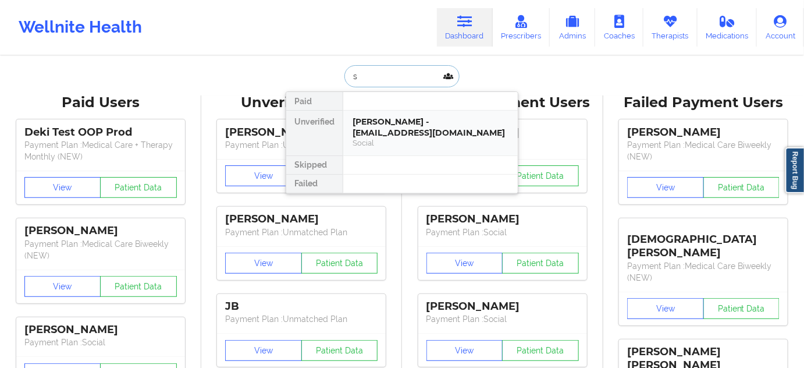
click at [400, 127] on div "[PERSON_NAME] - [EMAIL_ADDRESS][DOMAIN_NAME]" at bounding box center [430, 127] width 156 height 22
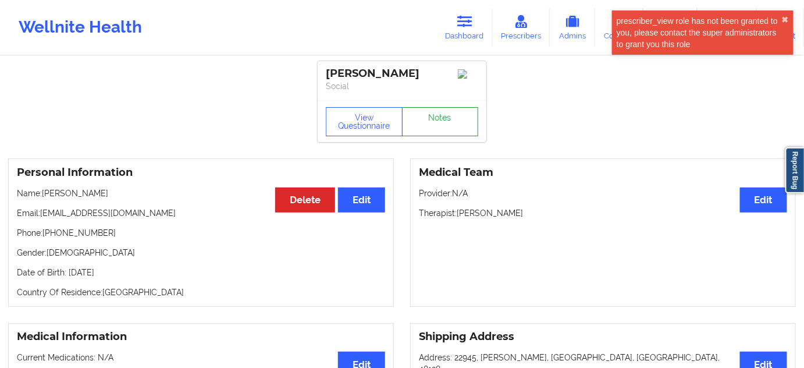
click at [454, 132] on link "Notes" at bounding box center [440, 121] width 77 height 29
